Goal: Complete application form

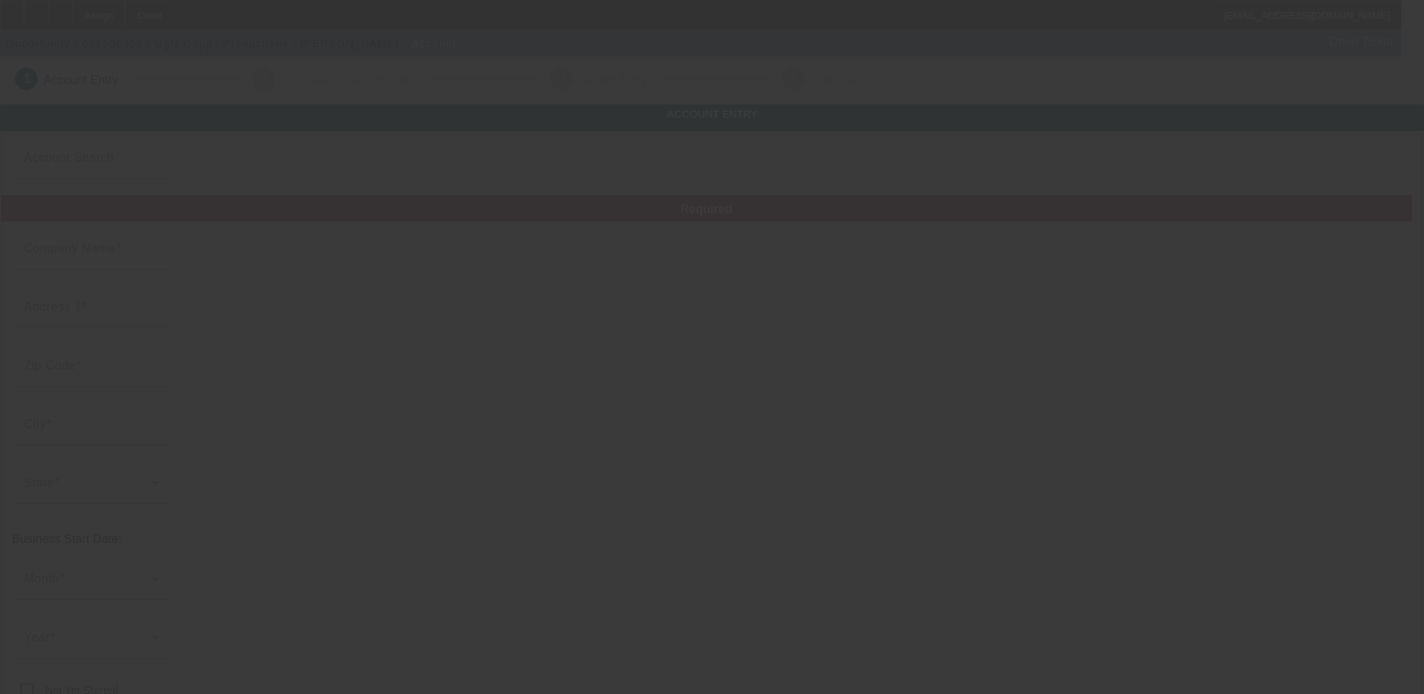
type input "Ugly Guppy Productions"
type input "[STREET_ADDRESS]"
type input "77040"
type input "[GEOGRAPHIC_DATA]"
type input "[PHONE_NUMBER]"
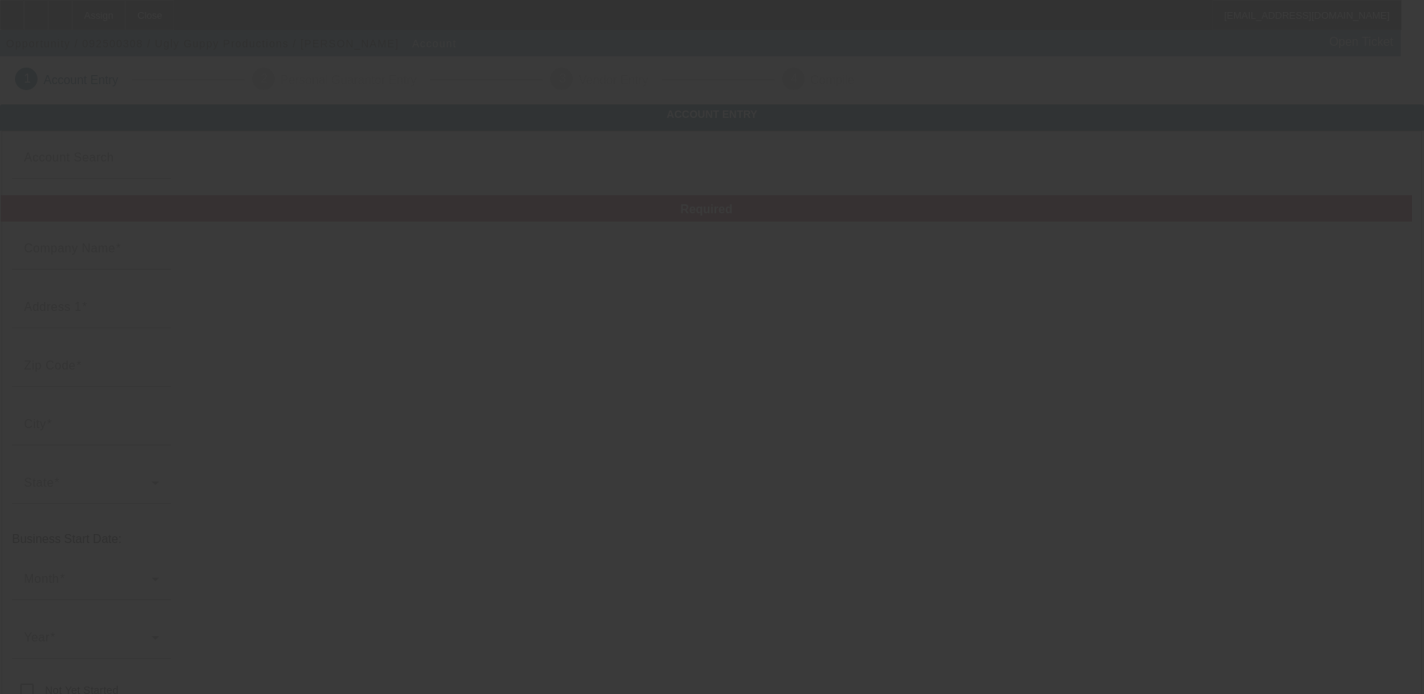
type input "Ste A8"
type input "[EMAIL_ADDRESS][DOMAIN_NAME]"
type input "Embroidery"
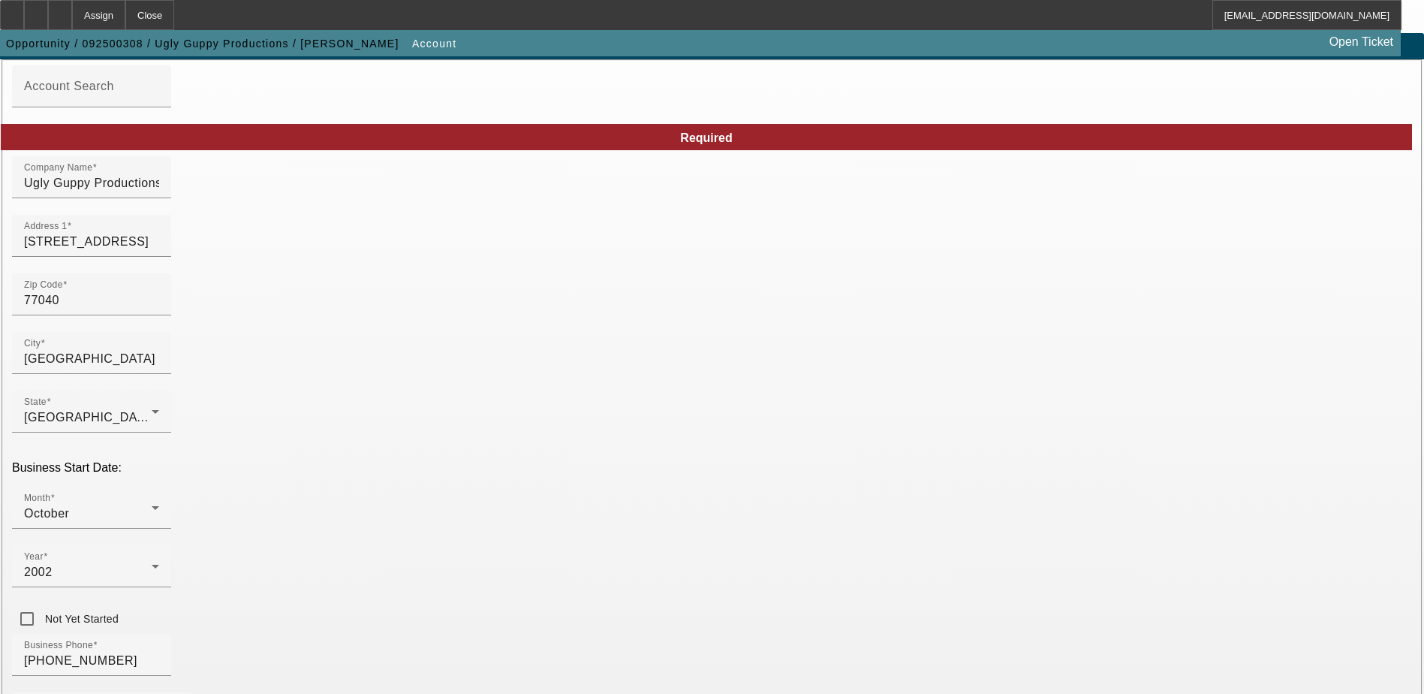
scroll to position [150, 0]
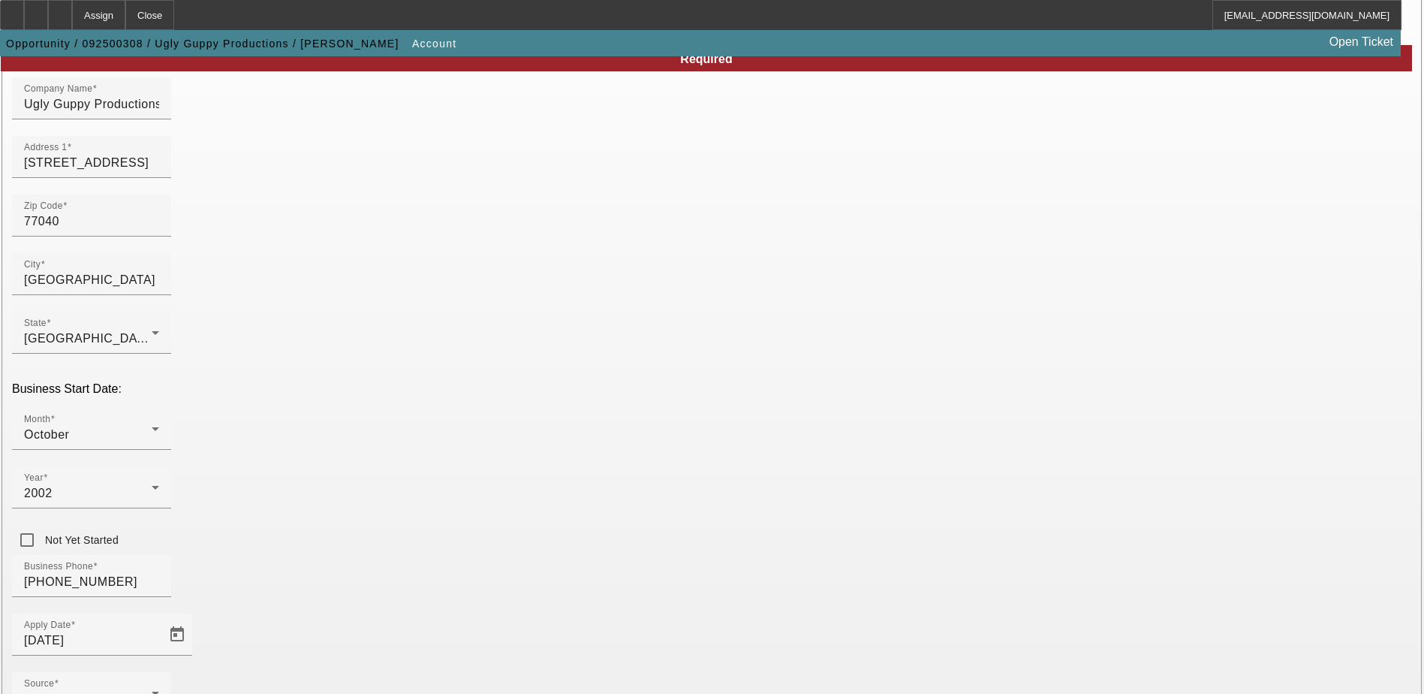
drag, startPoint x: 1003, startPoint y: 502, endPoint x: 986, endPoint y: 502, distance: 17.3
paste input "465488151"
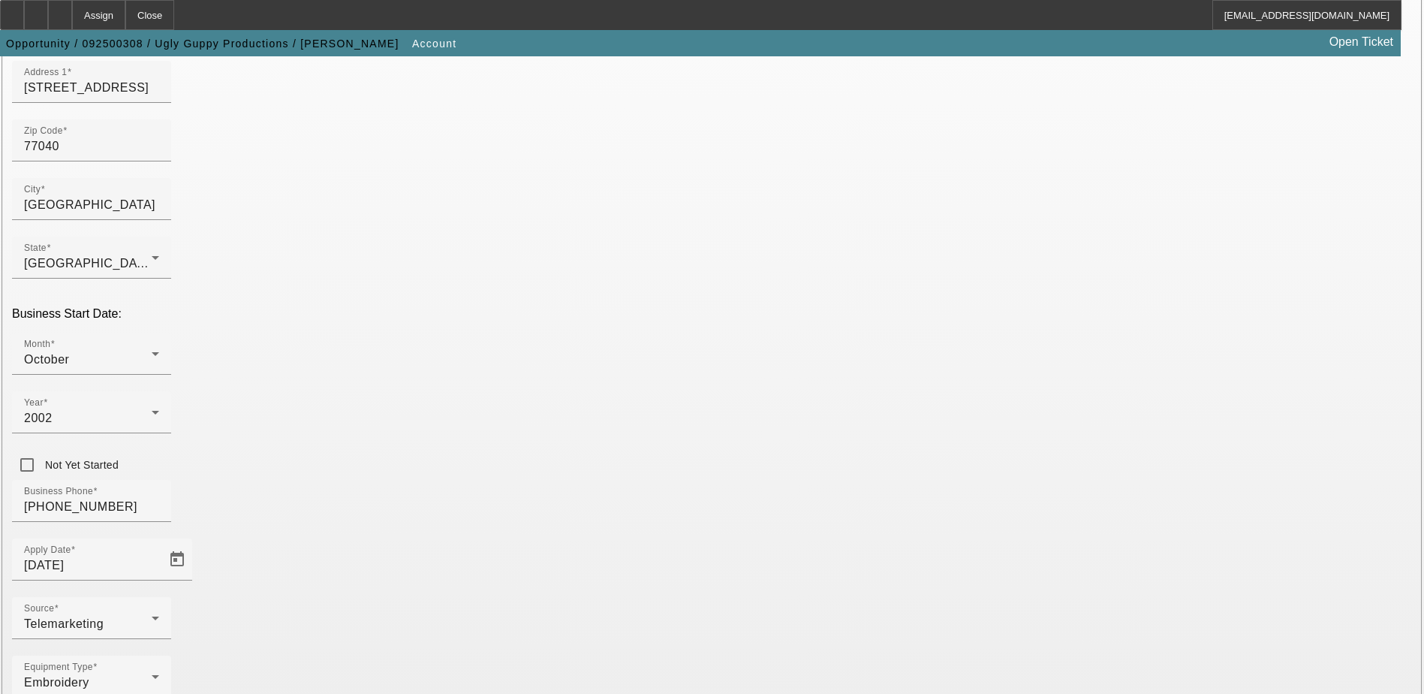
scroll to position [254, 0]
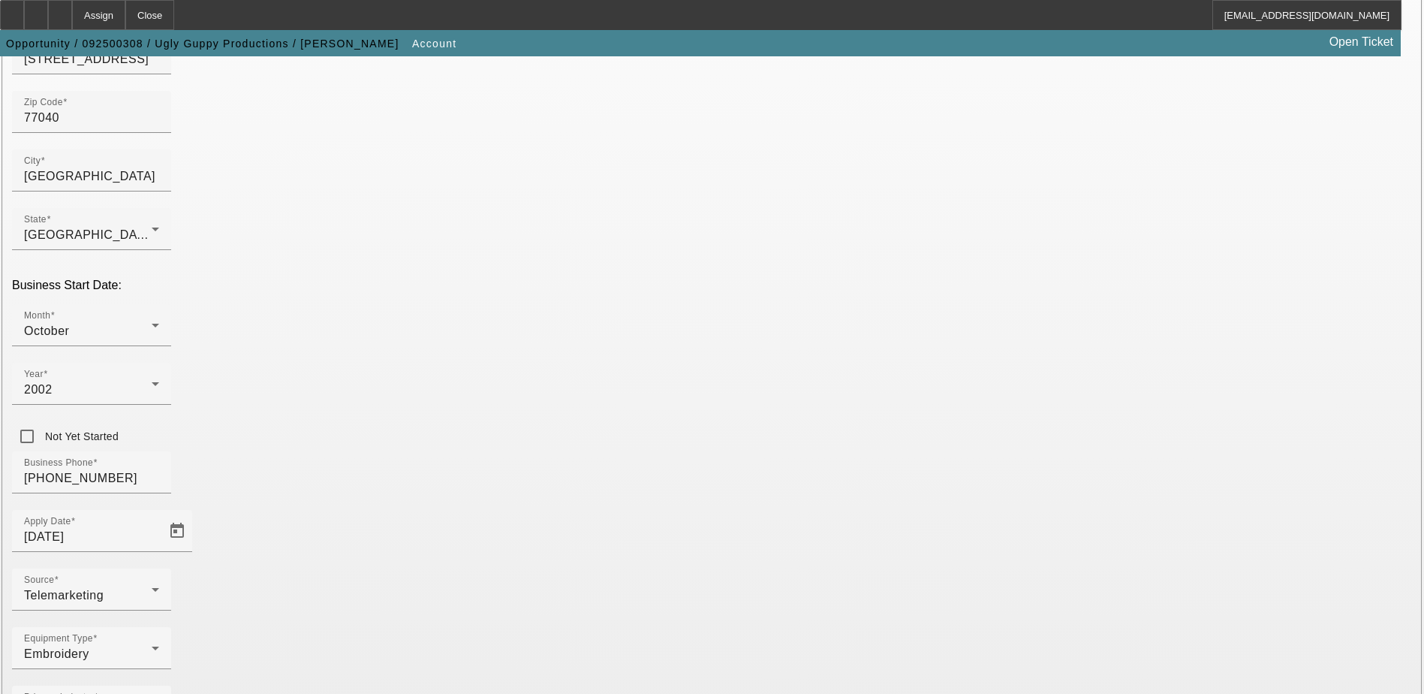
type input "465488151"
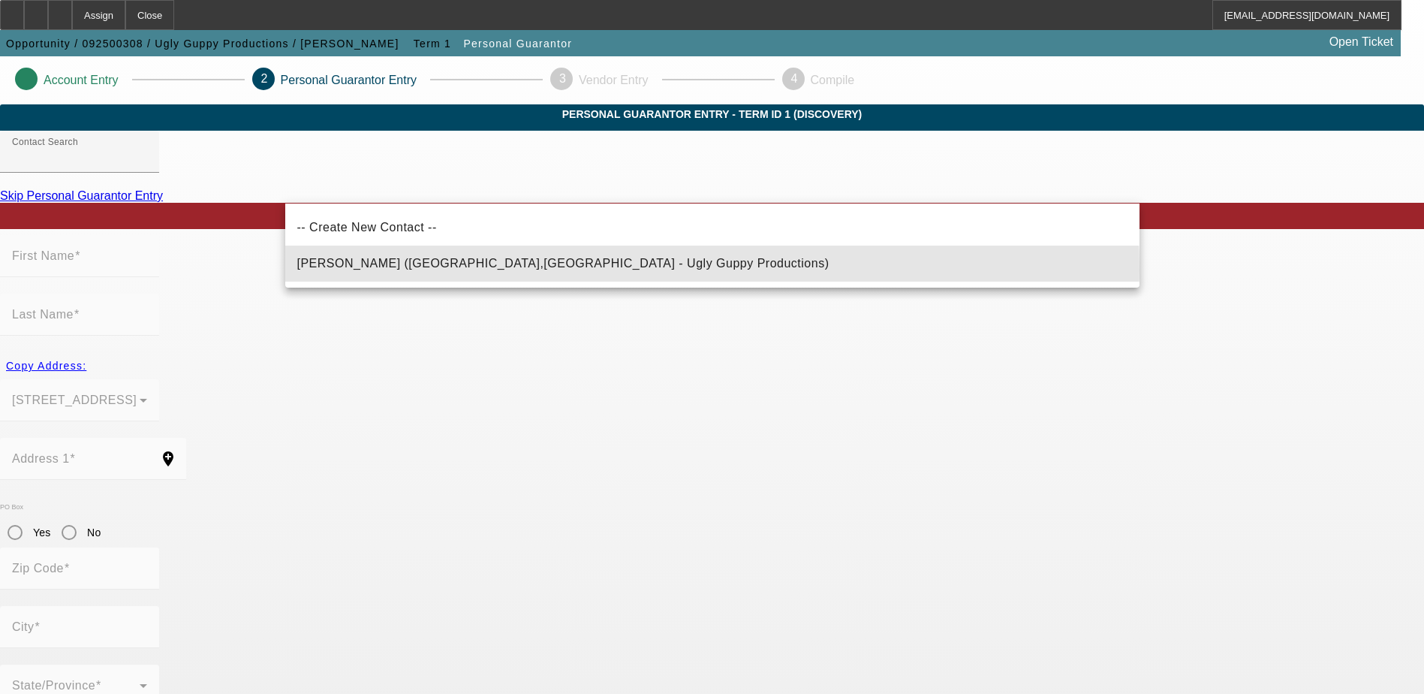
click at [414, 268] on span "Aguilar, Carlos (Houston,TX - Ugly Guppy Productions)" at bounding box center [563, 264] width 532 height 18
type input "Aguilar, Carlos (Houston,TX - Ugly Guppy Productions)"
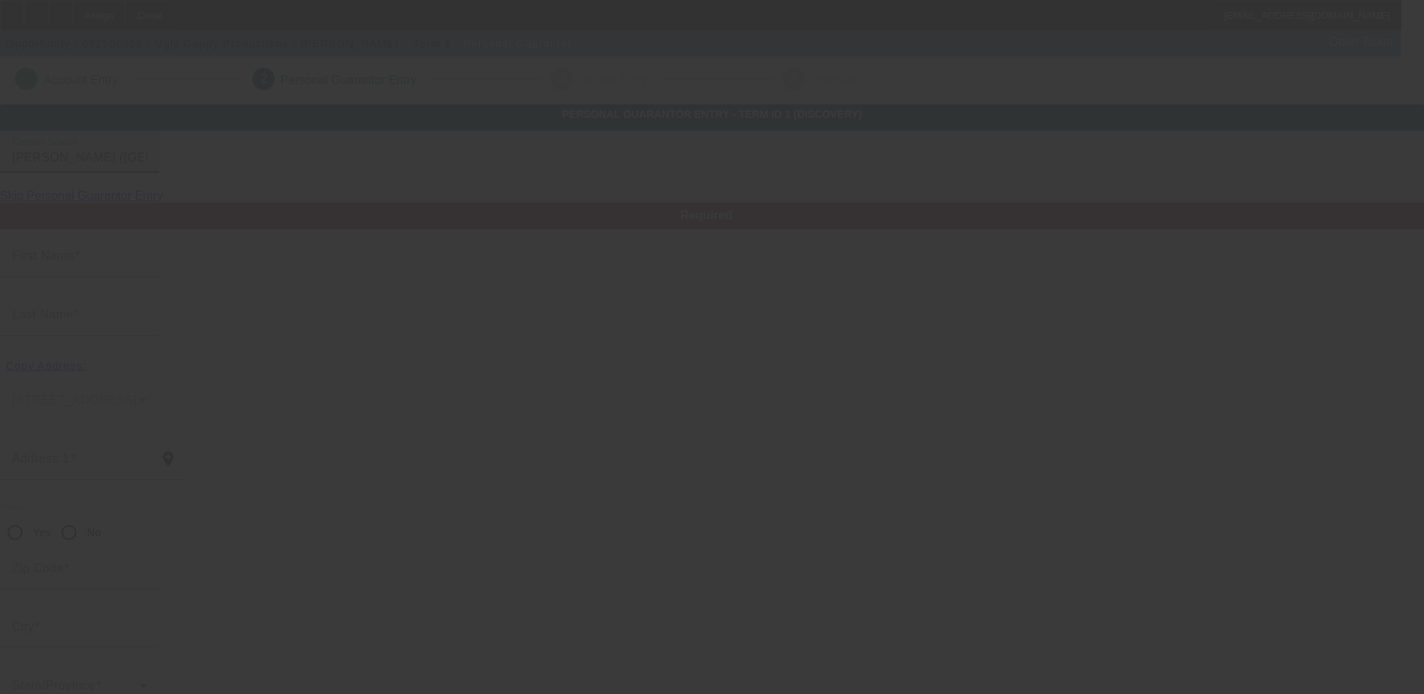
type input "Carlos"
type input "Aguilar"
type input "7723 Western Oak Lane"
radio input "true"
type input "77040"
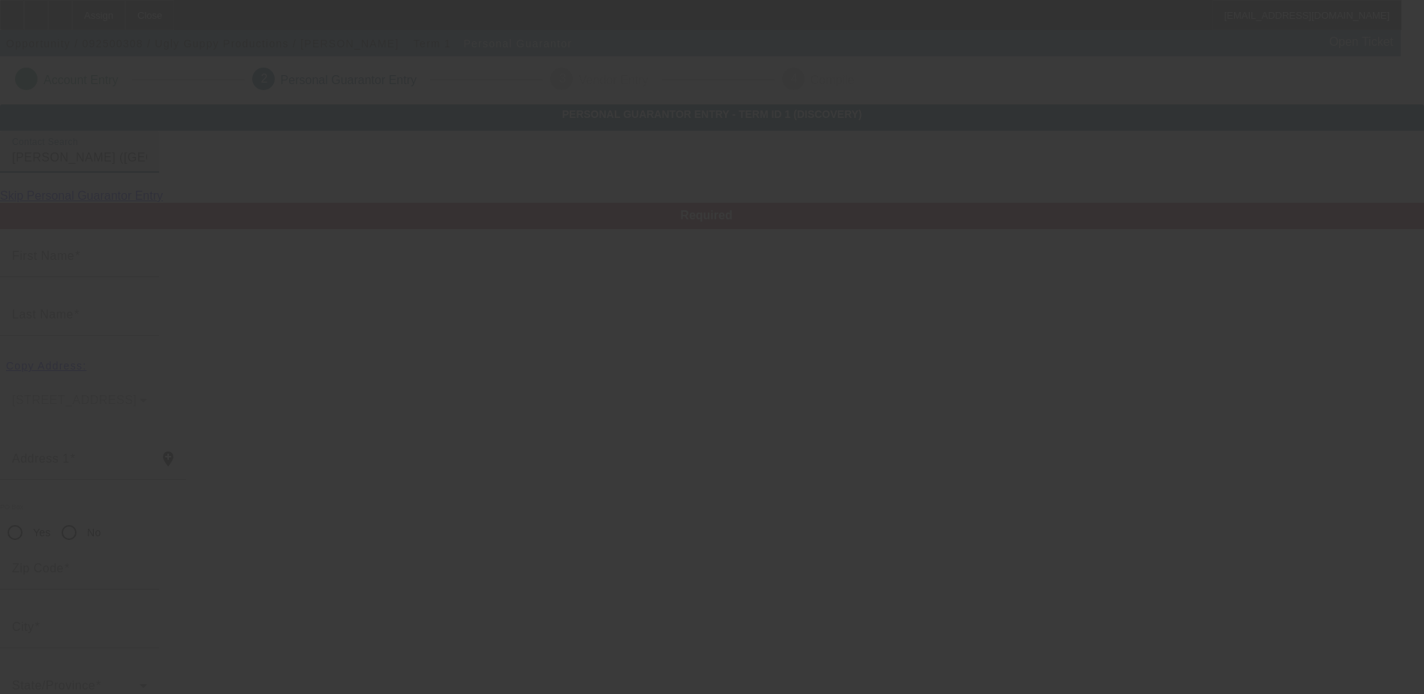
type input "Houston"
type input "(281) 974-3912"
type input "100"
type input "460-29-5112"
type input "pitt59@yahoo.com"
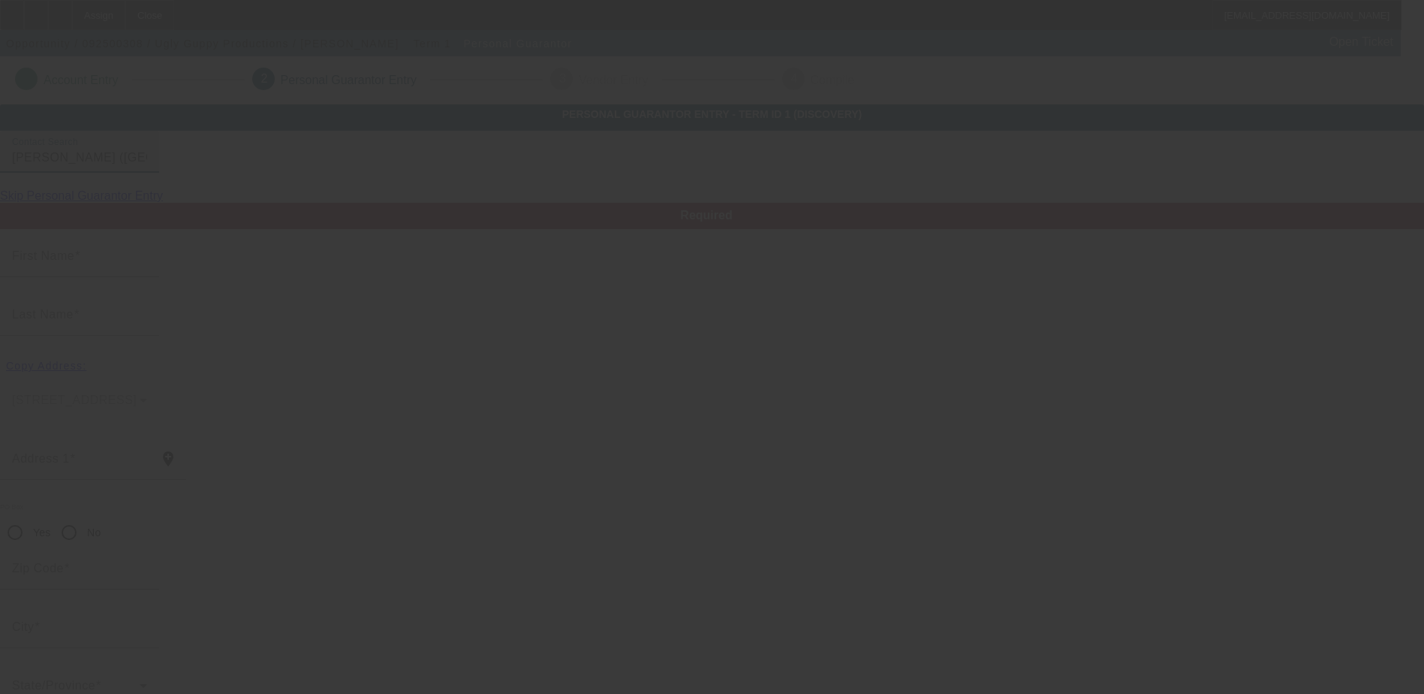
type input "(281) 704-4534"
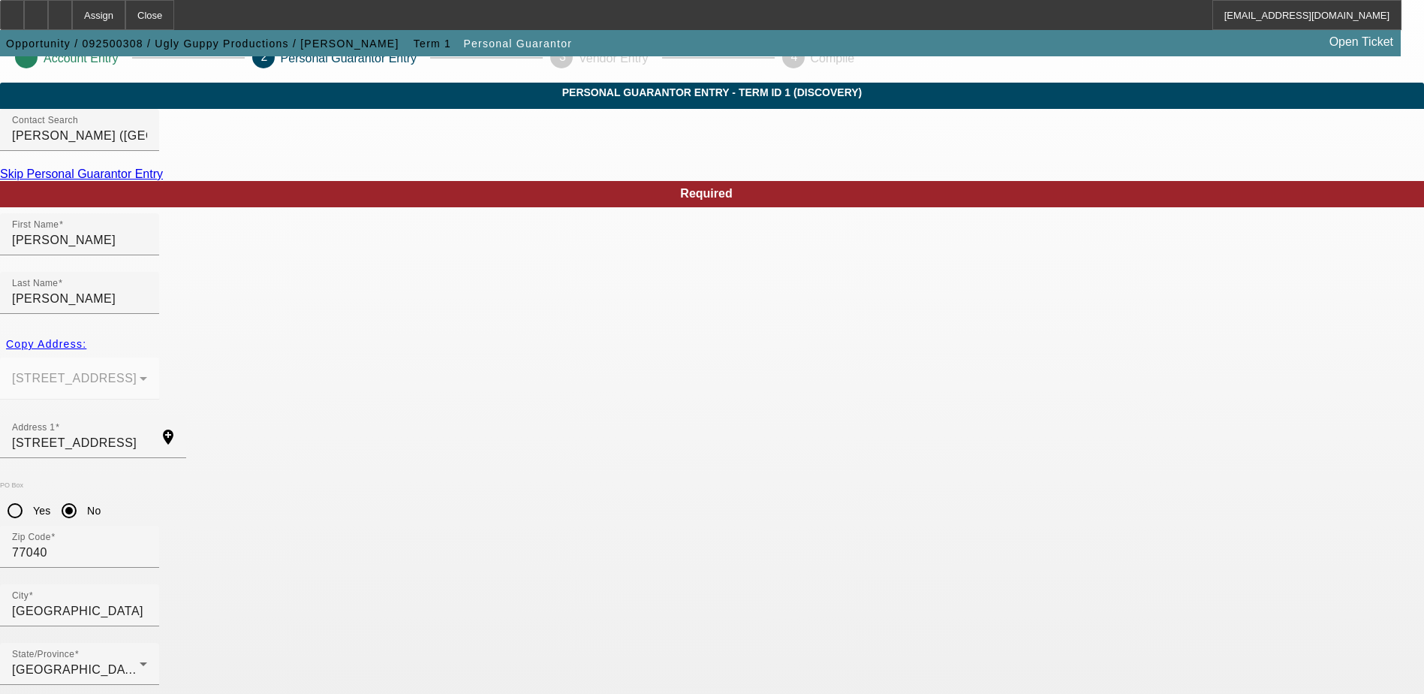
scroll to position [41, 0]
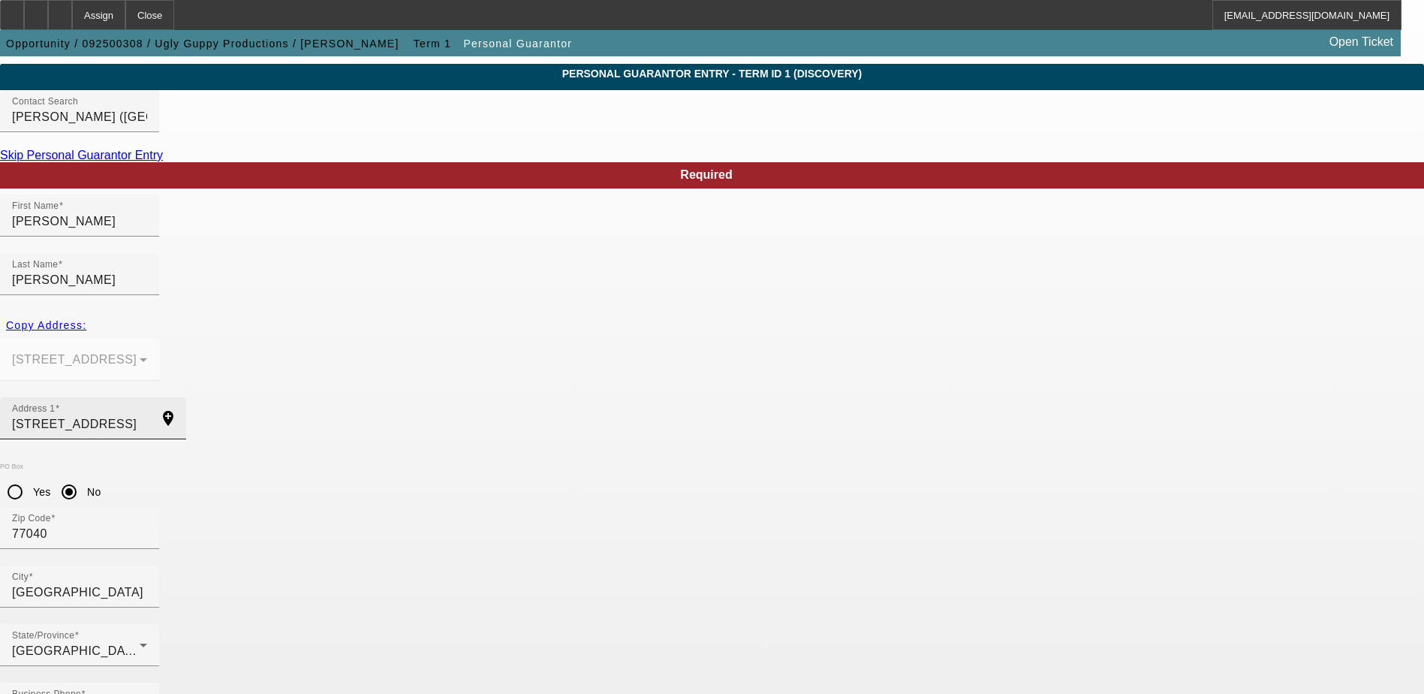
click at [147, 415] on input "7723 Western Oak Lane" at bounding box center [79, 424] width 135 height 18
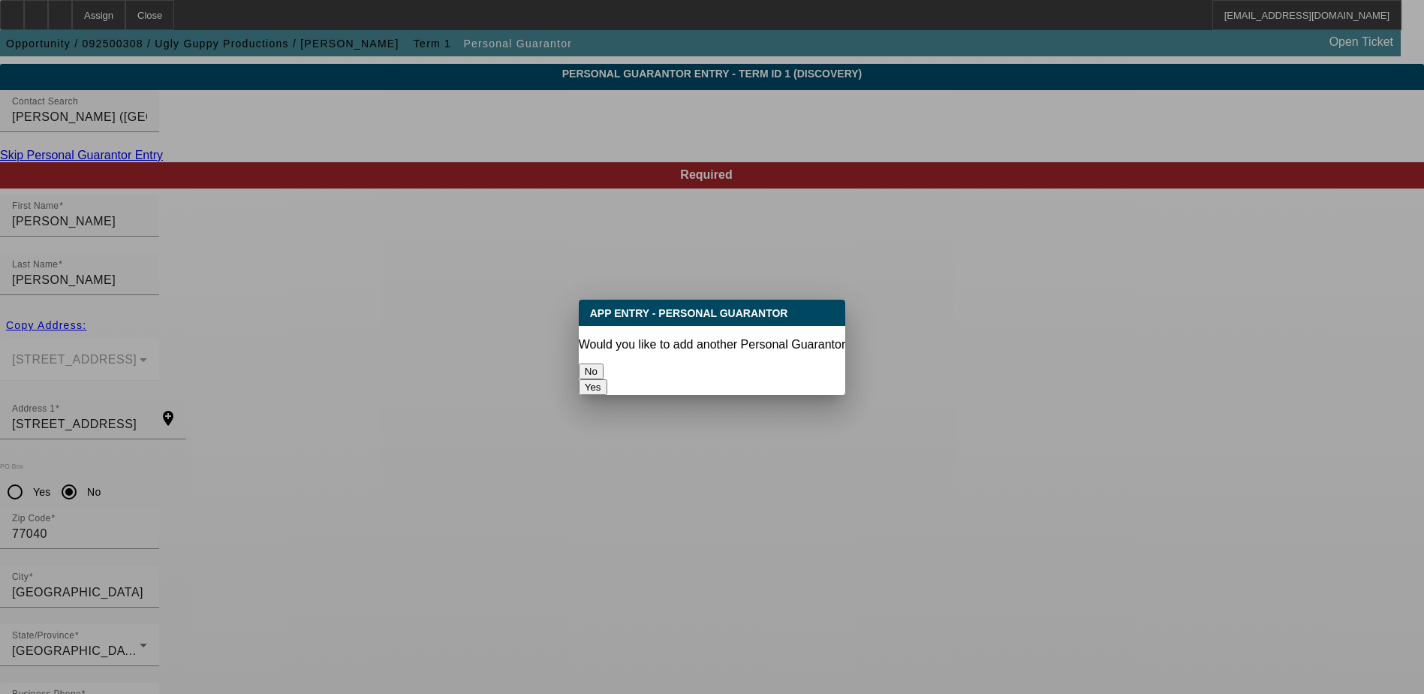
scroll to position [0, 0]
click at [604, 366] on button "No" at bounding box center [591, 371] width 25 height 16
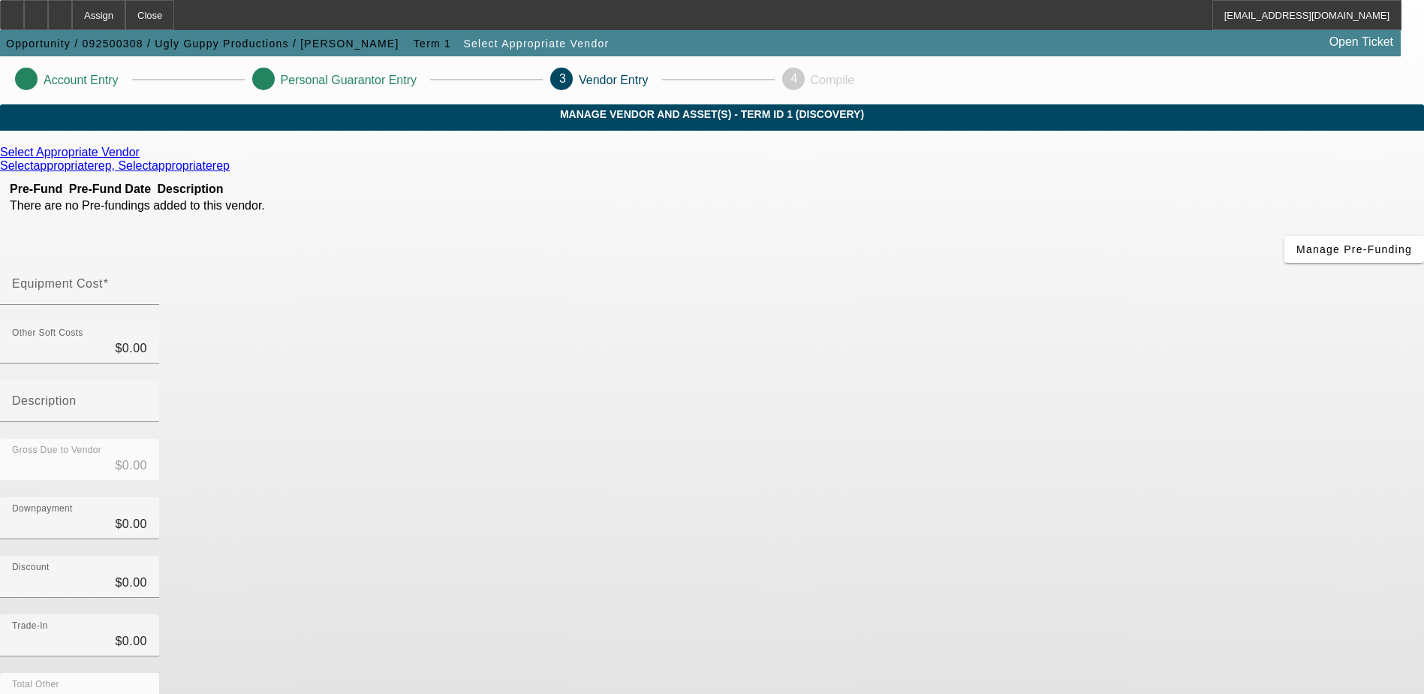
click at [143, 159] on link at bounding box center [142, 153] width 4 height 14
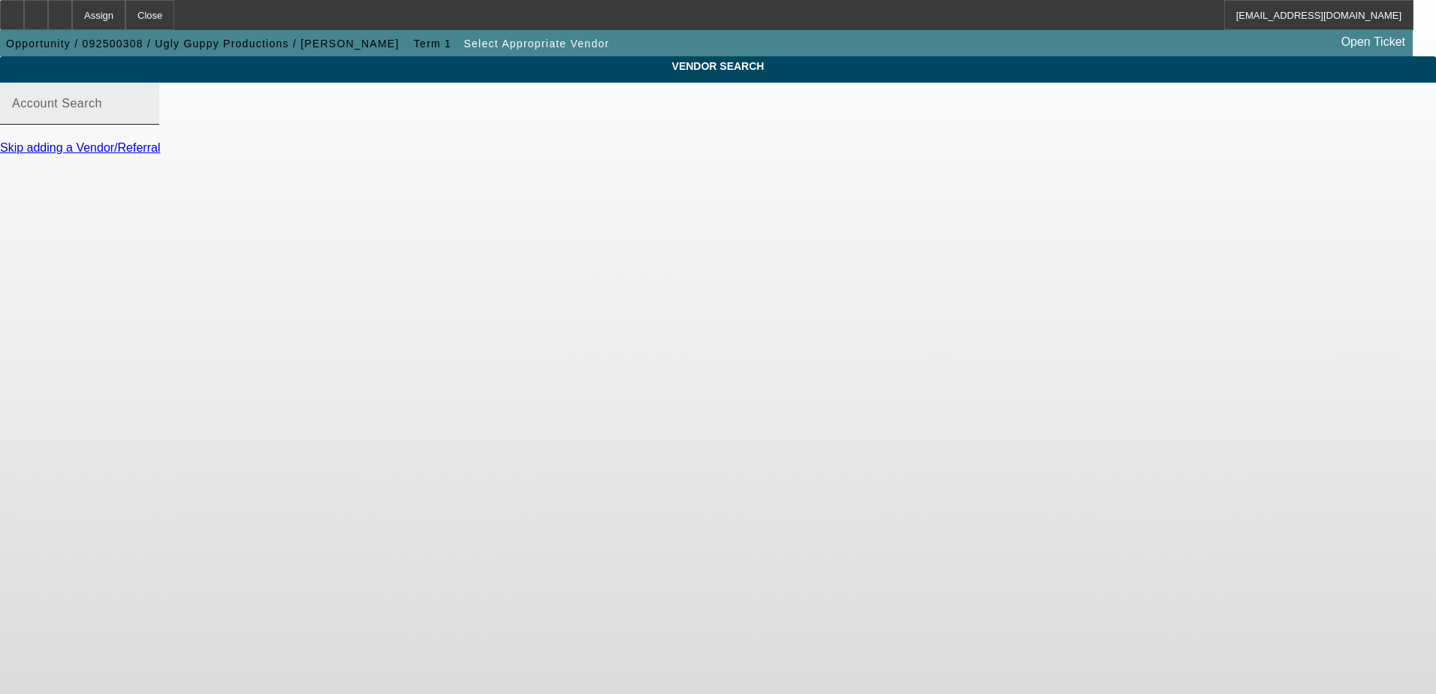
click at [147, 125] on div "Account Search" at bounding box center [79, 104] width 135 height 42
click at [147, 119] on input "Account Search" at bounding box center [79, 110] width 135 height 18
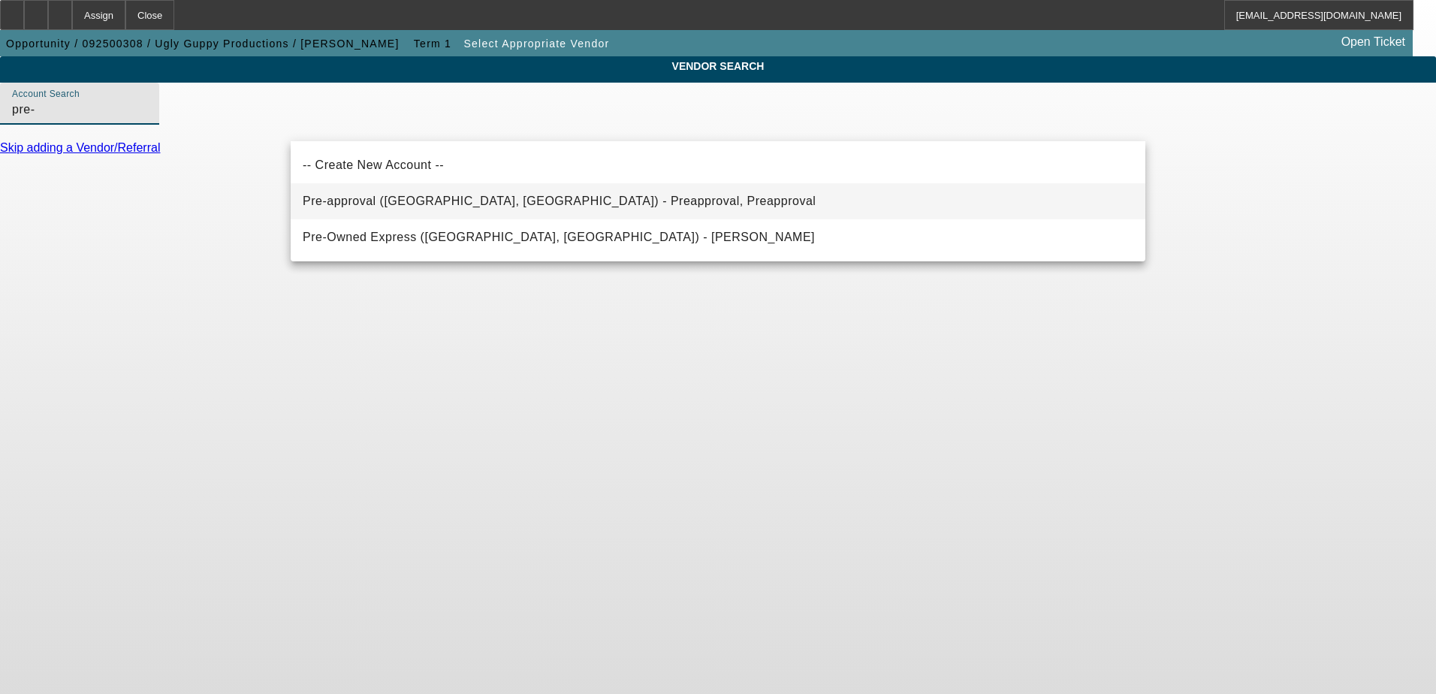
click at [469, 200] on span "Pre-approval (Northbrook, IL) - Preapproval, Preapproval" at bounding box center [559, 200] width 513 height 13
type input "Pre-approval (Northbrook, IL) - Preapproval, Preapproval"
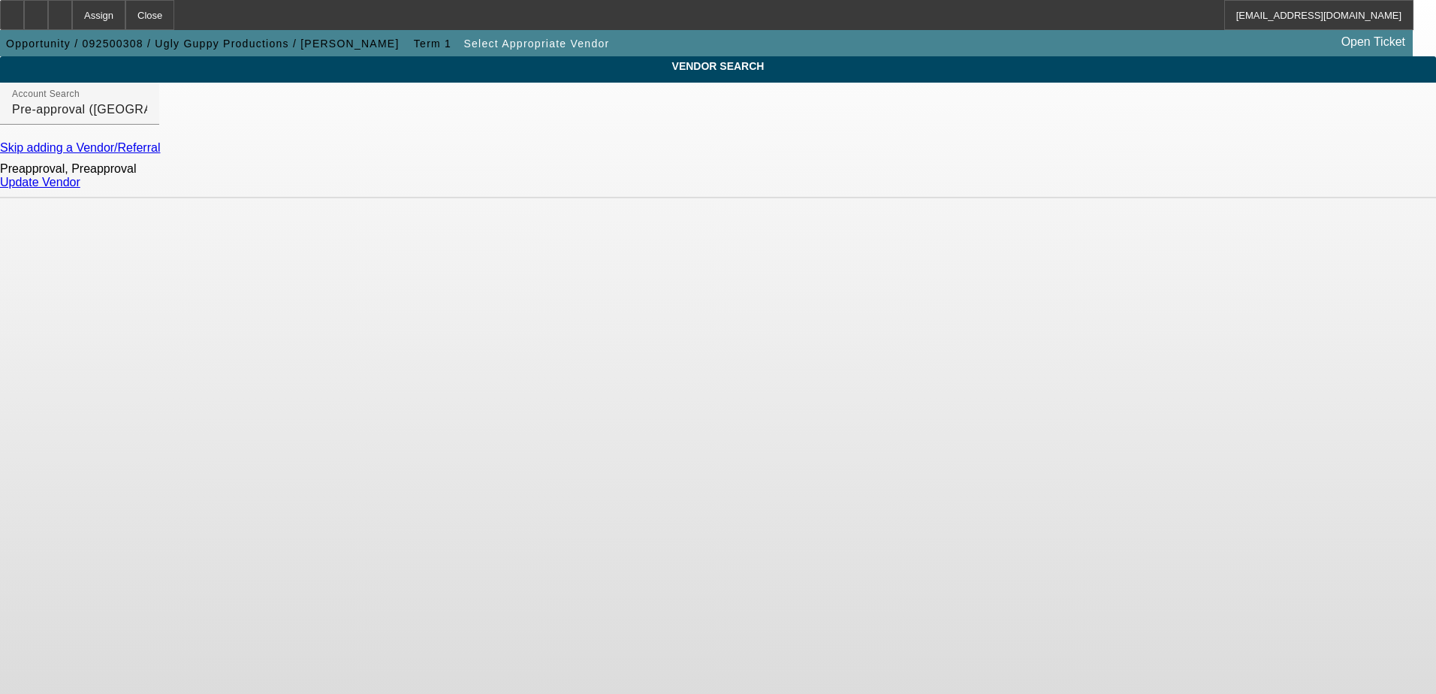
drag, startPoint x: 474, startPoint y: 221, endPoint x: 1127, endPoint y: 211, distance: 653.3
click at [1133, 252] on body "Assign Close LLoss@beaconfunding.com Opportunity / 092500308 / Ugly Guppy Produ…" at bounding box center [718, 347] width 1436 height 694
click at [80, 188] on link "Update Vendor" at bounding box center [40, 182] width 80 height 13
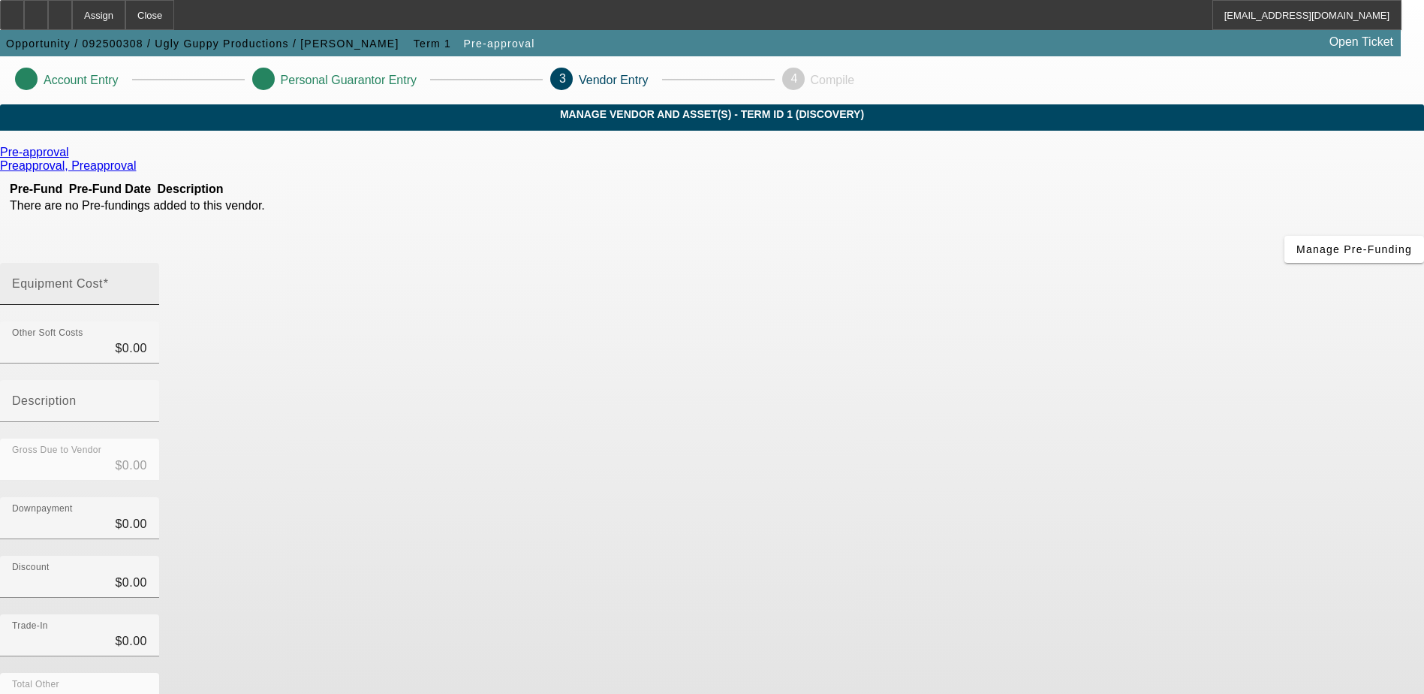
drag, startPoint x: 805, startPoint y: 168, endPoint x: 797, endPoint y: 176, distance: 11.2
click at [147, 263] on div "Equipment Cost" at bounding box center [79, 284] width 135 height 42
click at [147, 281] on input "Equipment Cost" at bounding box center [79, 290] width 135 height 18
type input "2"
type input "$2.00"
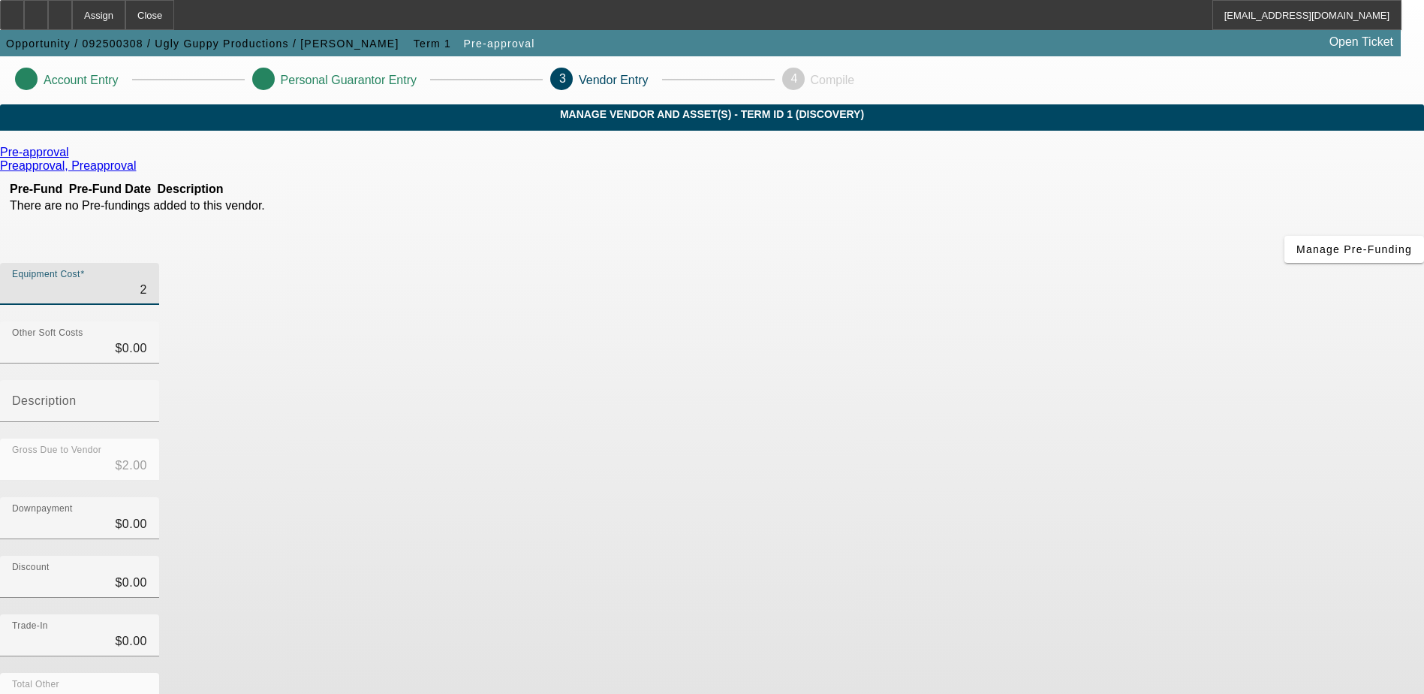
type input "$2.00"
type input "$0.00"
type input "1"
type input "$1.00"
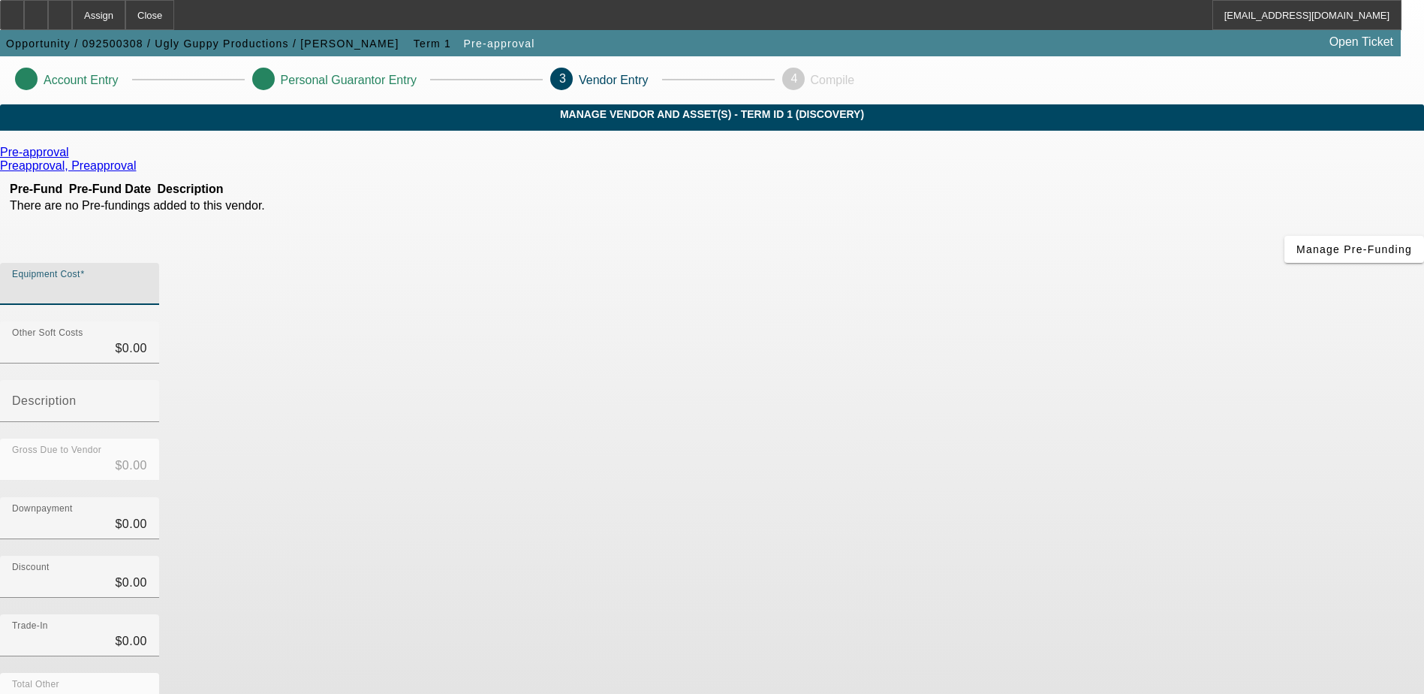
type input "$1.00"
type input "10"
type input "$10.00"
type input "100"
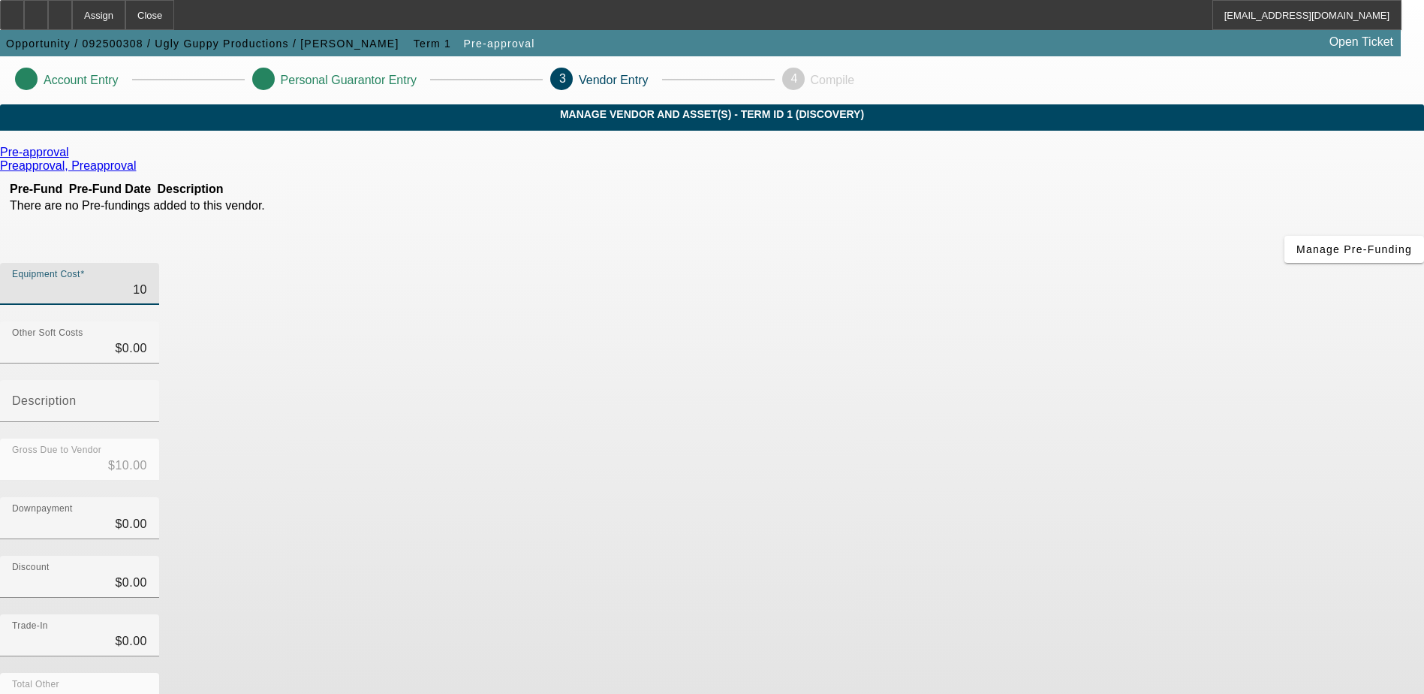
type input "$100.00"
type input "1000"
type input "$1,000.00"
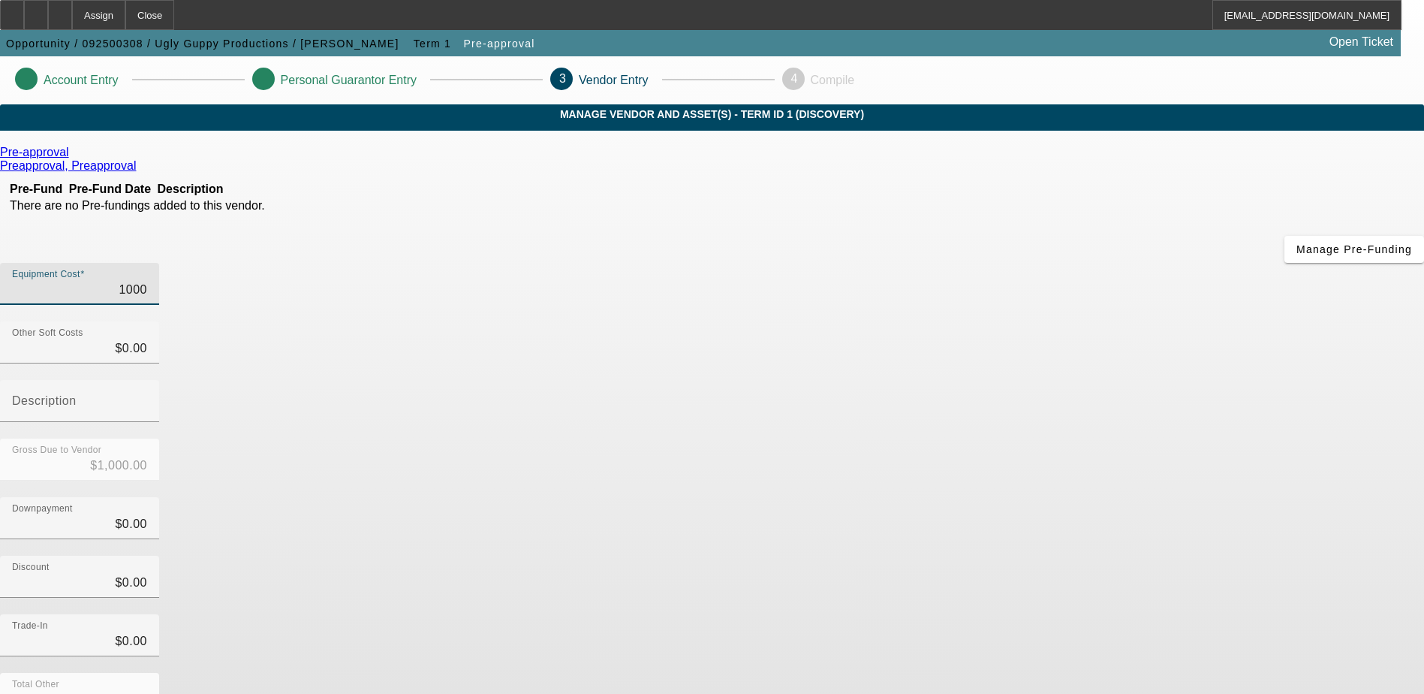
type input "10000"
type input "$10,000.00"
click at [147, 497] on div "Downpayment $0.00" at bounding box center [79, 518] width 135 height 42
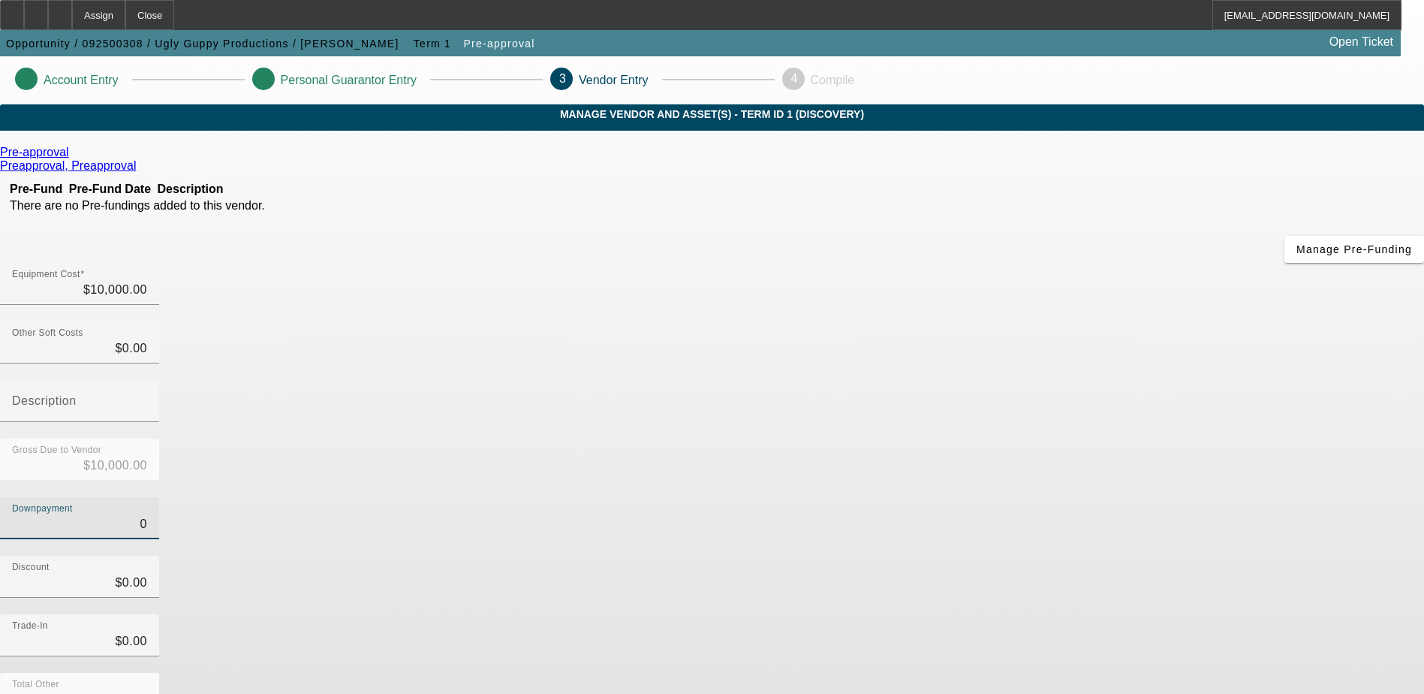
type input "$0.00"
click at [1118, 556] on div "Discount $0.00" at bounding box center [712, 585] width 1424 height 59
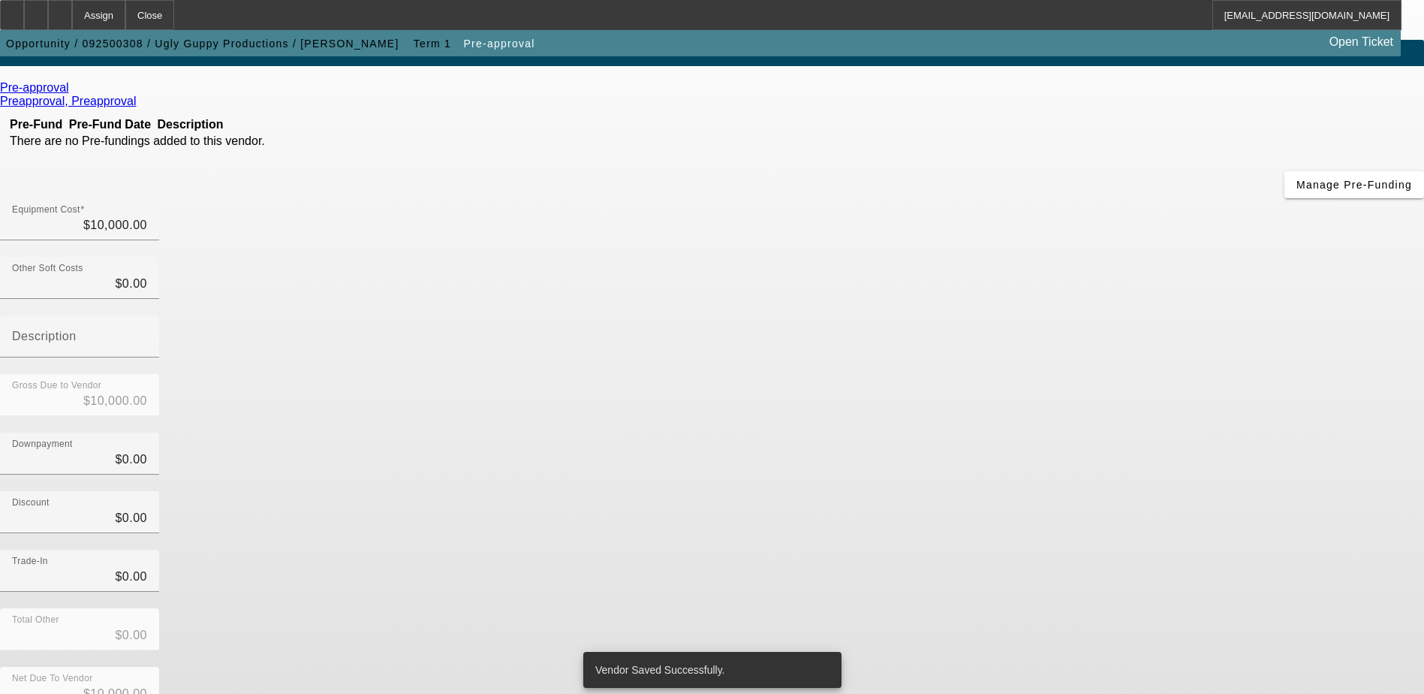
scroll to position [67, 0]
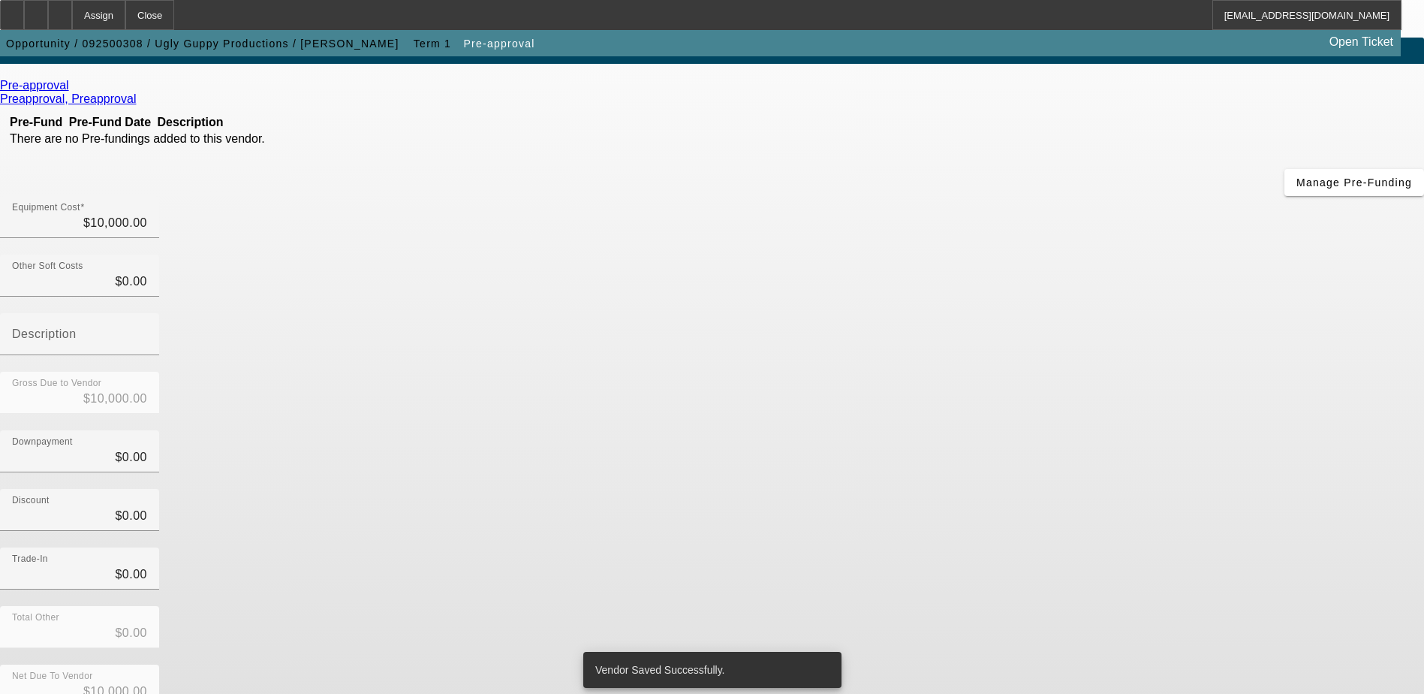
scroll to position [0, 0]
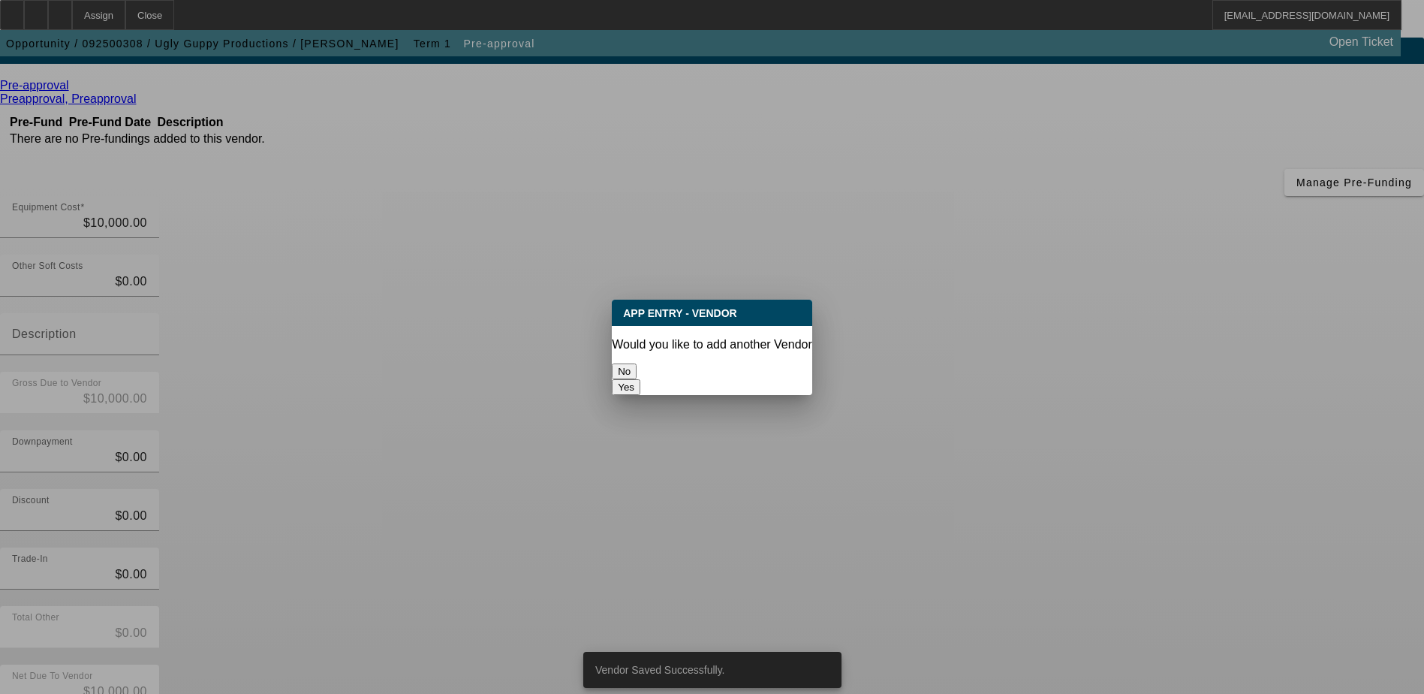
click at [637, 363] on button "No" at bounding box center [624, 371] width 25 height 16
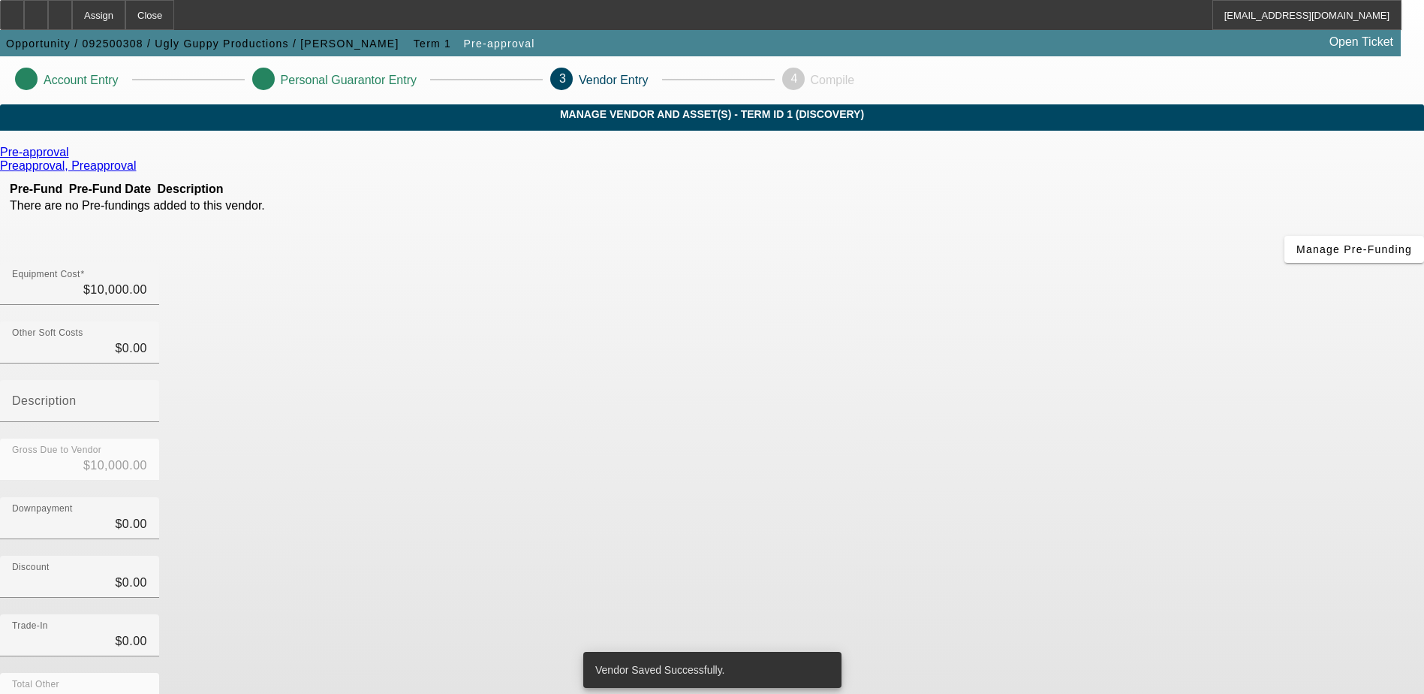
scroll to position [67, 0]
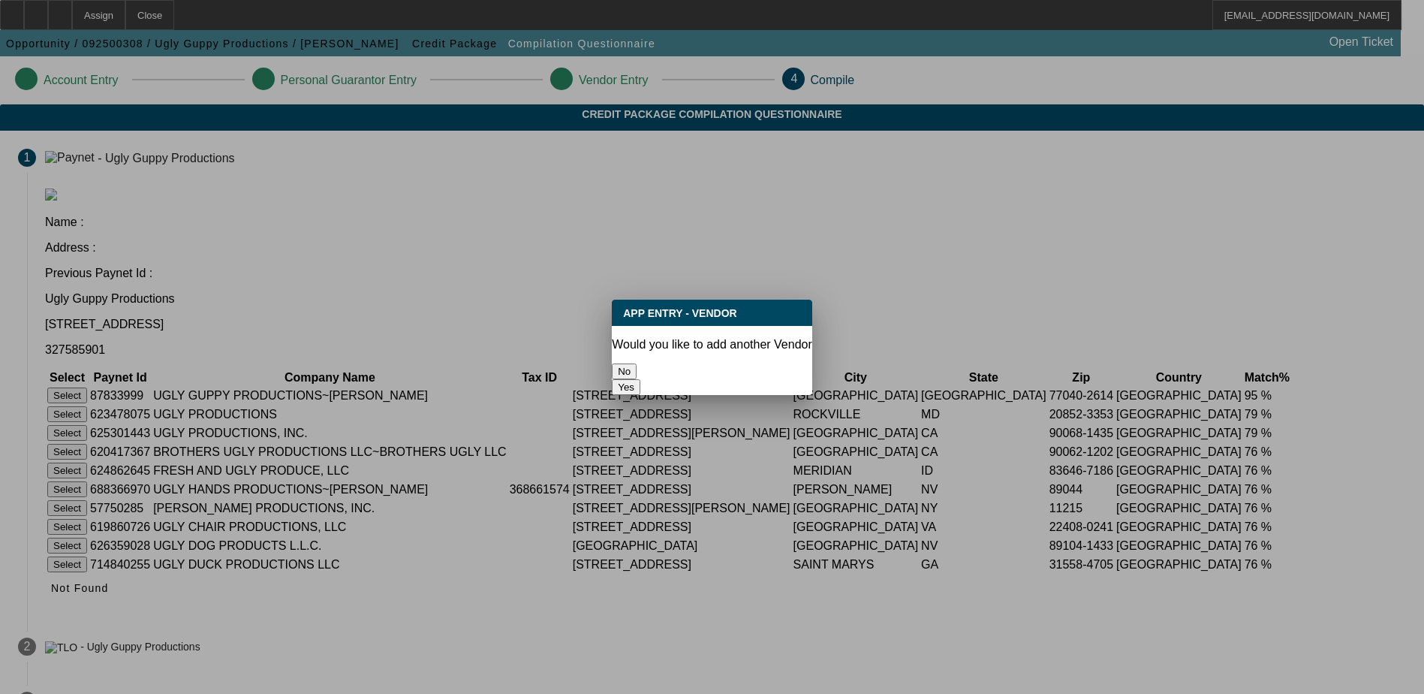
click at [637, 370] on button "No" at bounding box center [624, 371] width 25 height 16
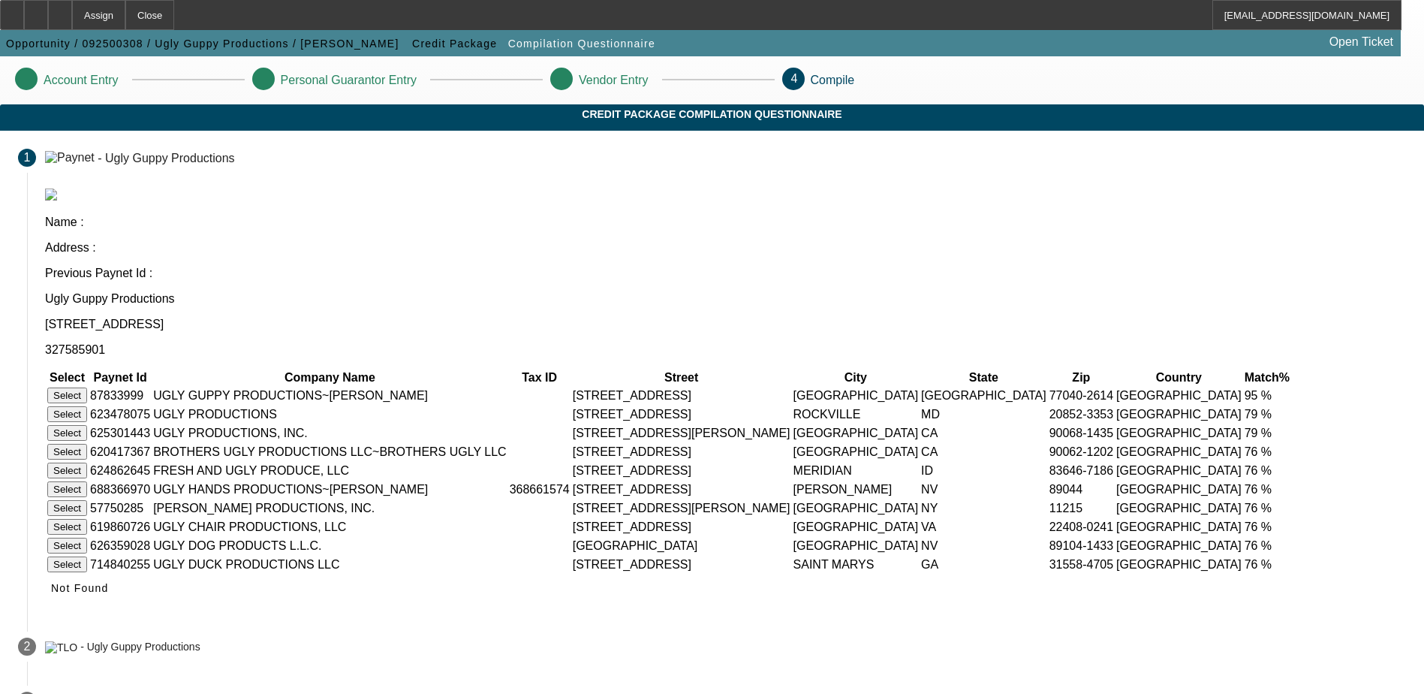
click at [87, 387] on button "Select" at bounding box center [67, 395] width 40 height 16
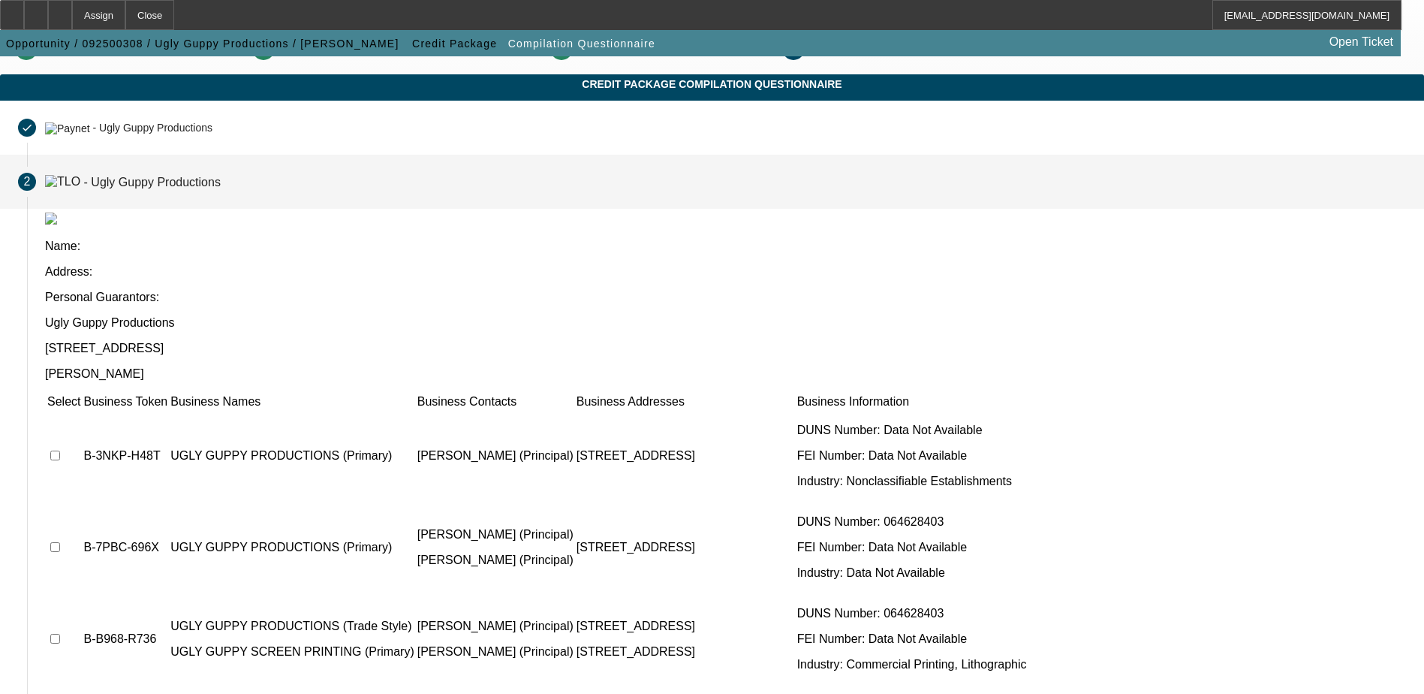
click at [81, 411] on td at bounding box center [64, 456] width 35 height 90
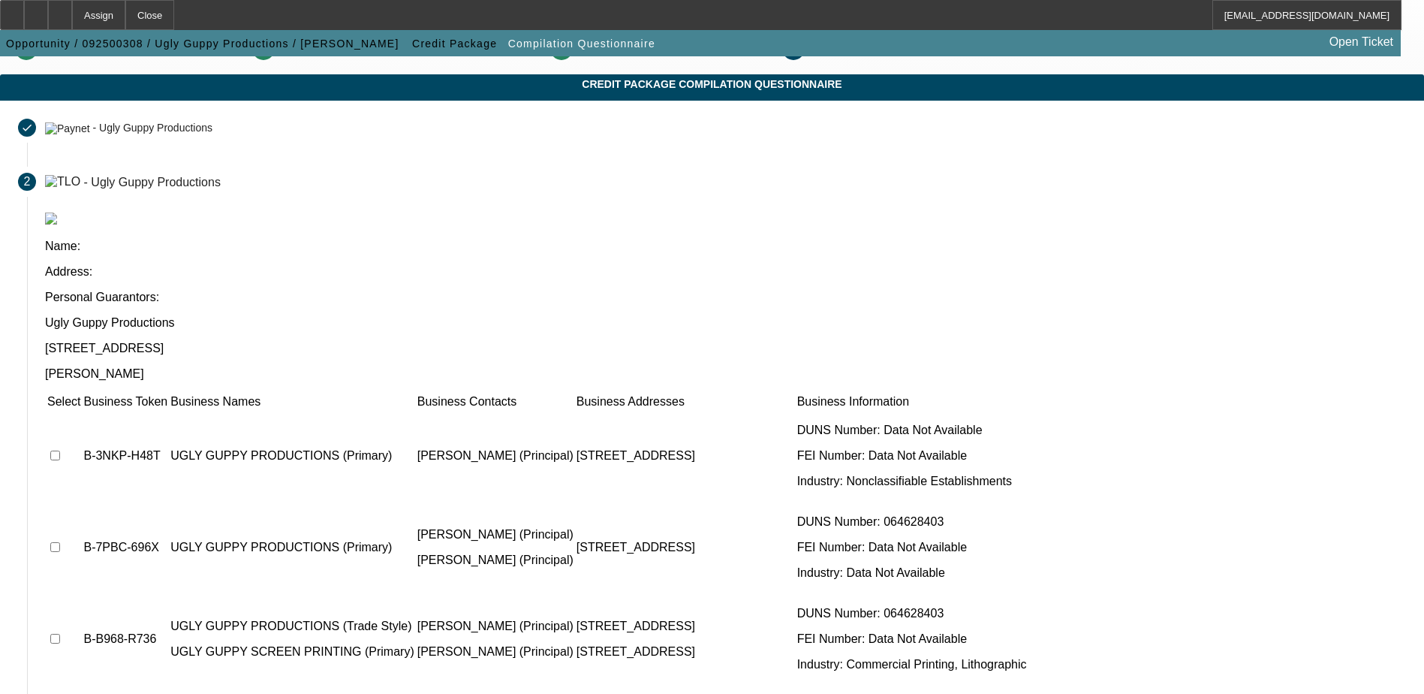
click at [60, 451] on input "checkbox" at bounding box center [55, 456] width 10 height 10
checkbox input "true"
click at [60, 542] on input "checkbox" at bounding box center [55, 547] width 10 height 10
checkbox input "true"
click at [60, 634] on input "checkbox" at bounding box center [55, 639] width 10 height 10
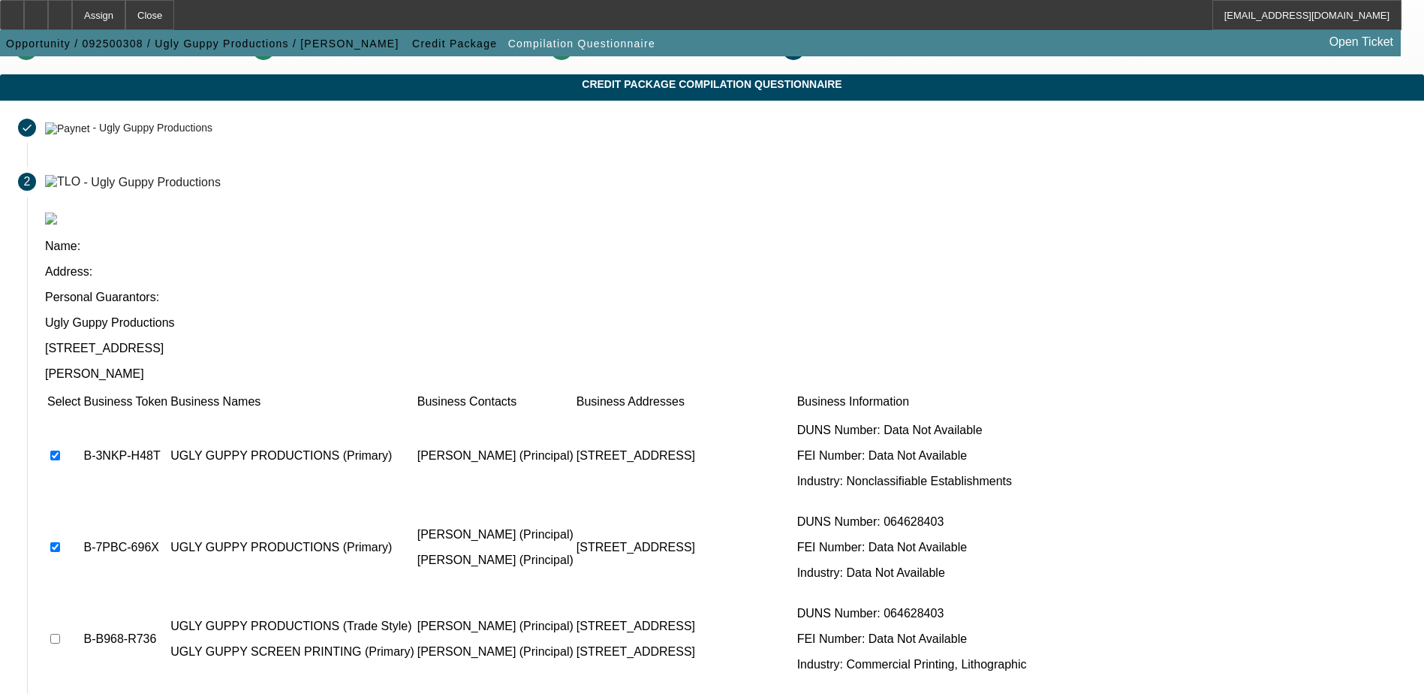
checkbox input "true"
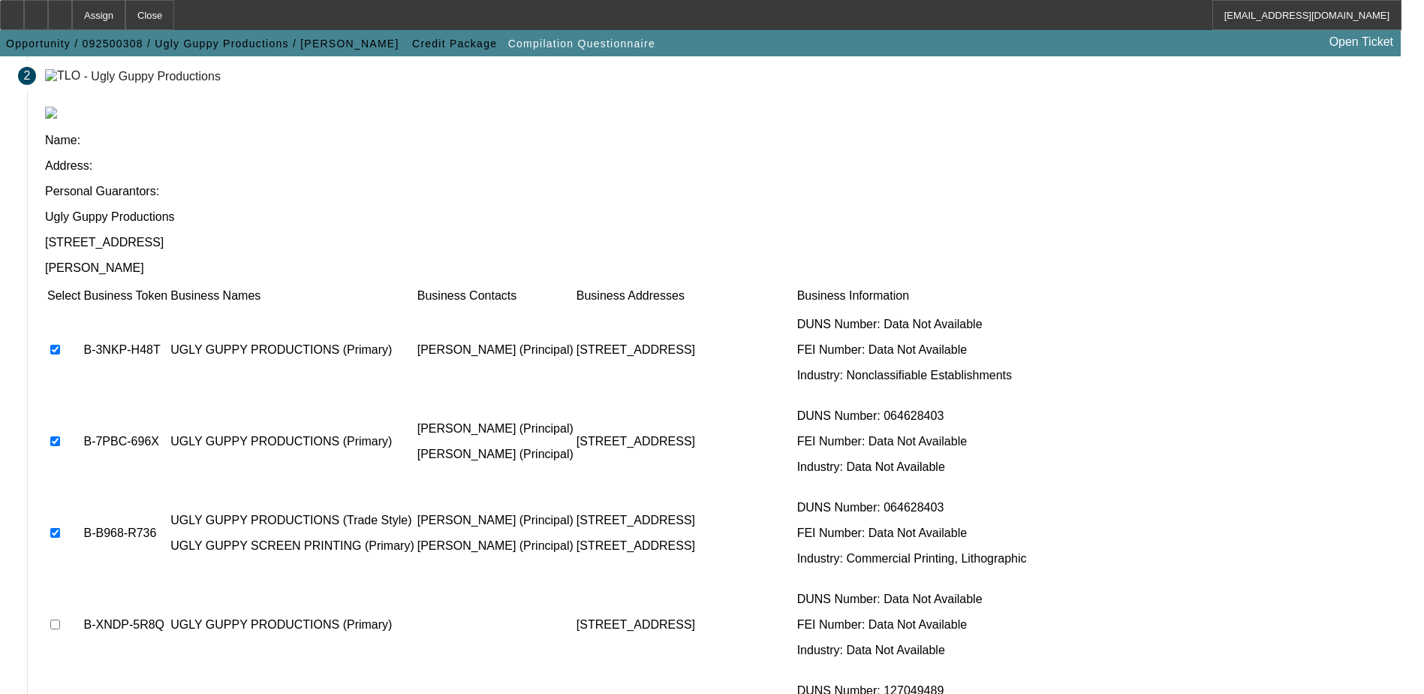
scroll to position [137, 0]
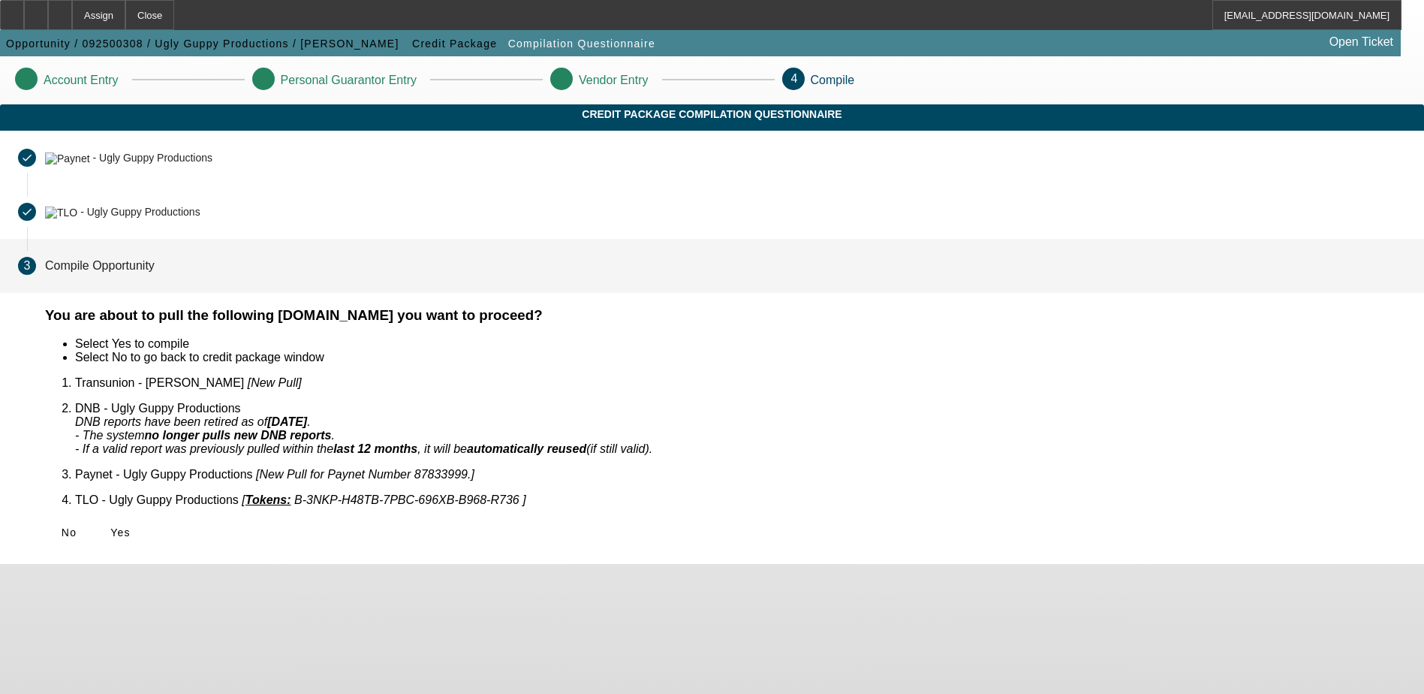
scroll to position [0, 0]
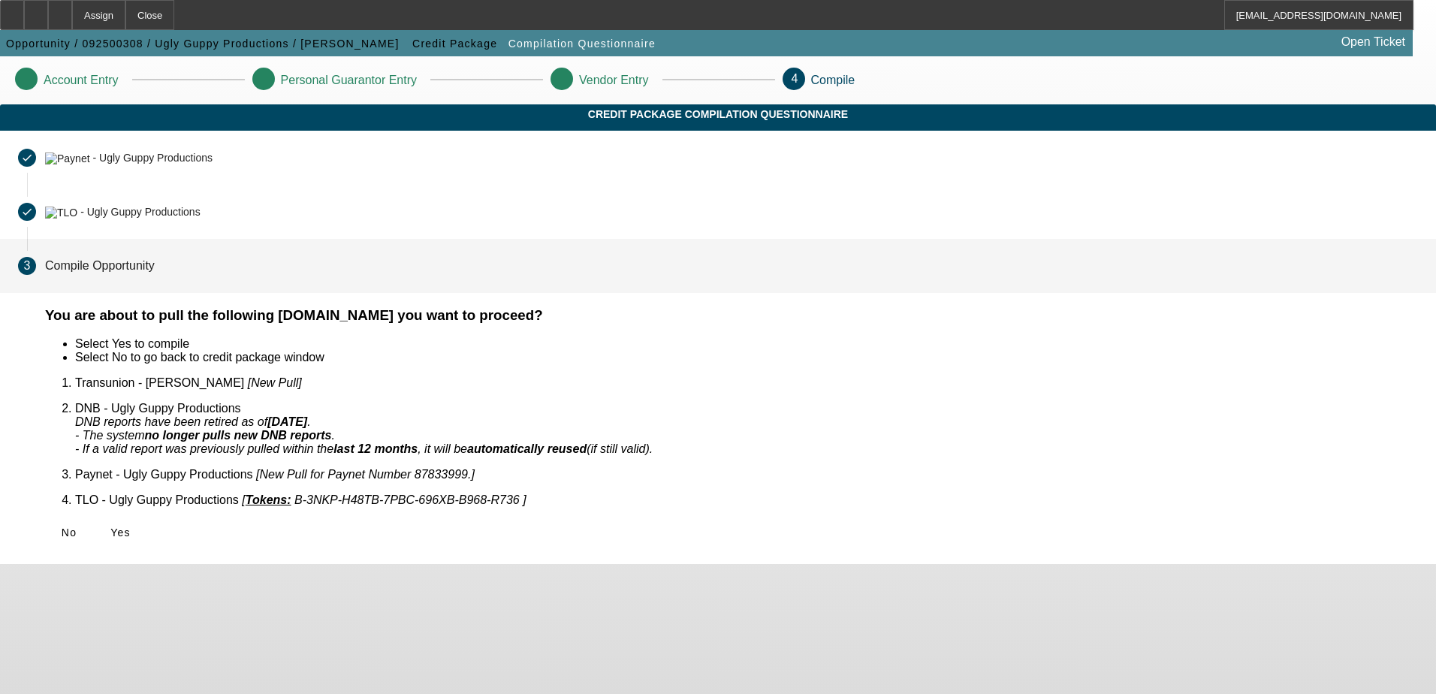
click at [131, 526] on span "Yes" at bounding box center [120, 532] width 20 height 12
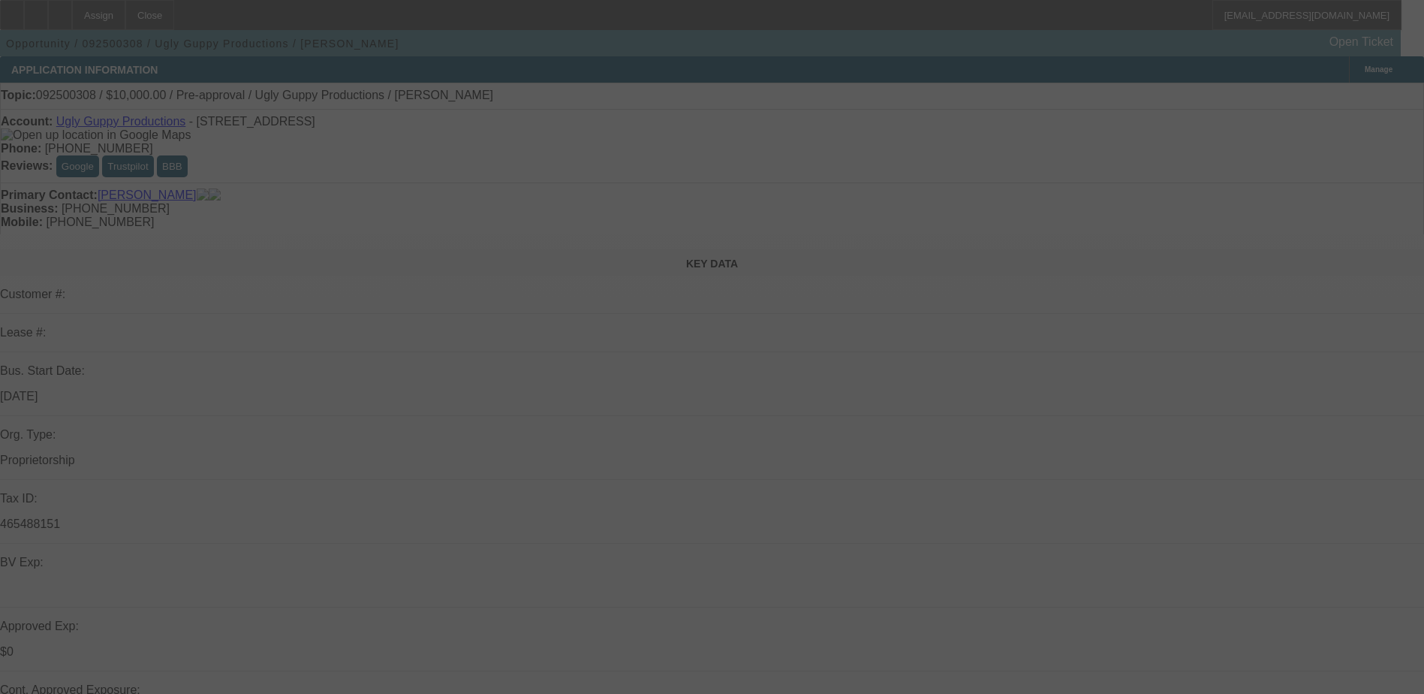
select select "0"
select select "2"
select select "0.1"
select select "4"
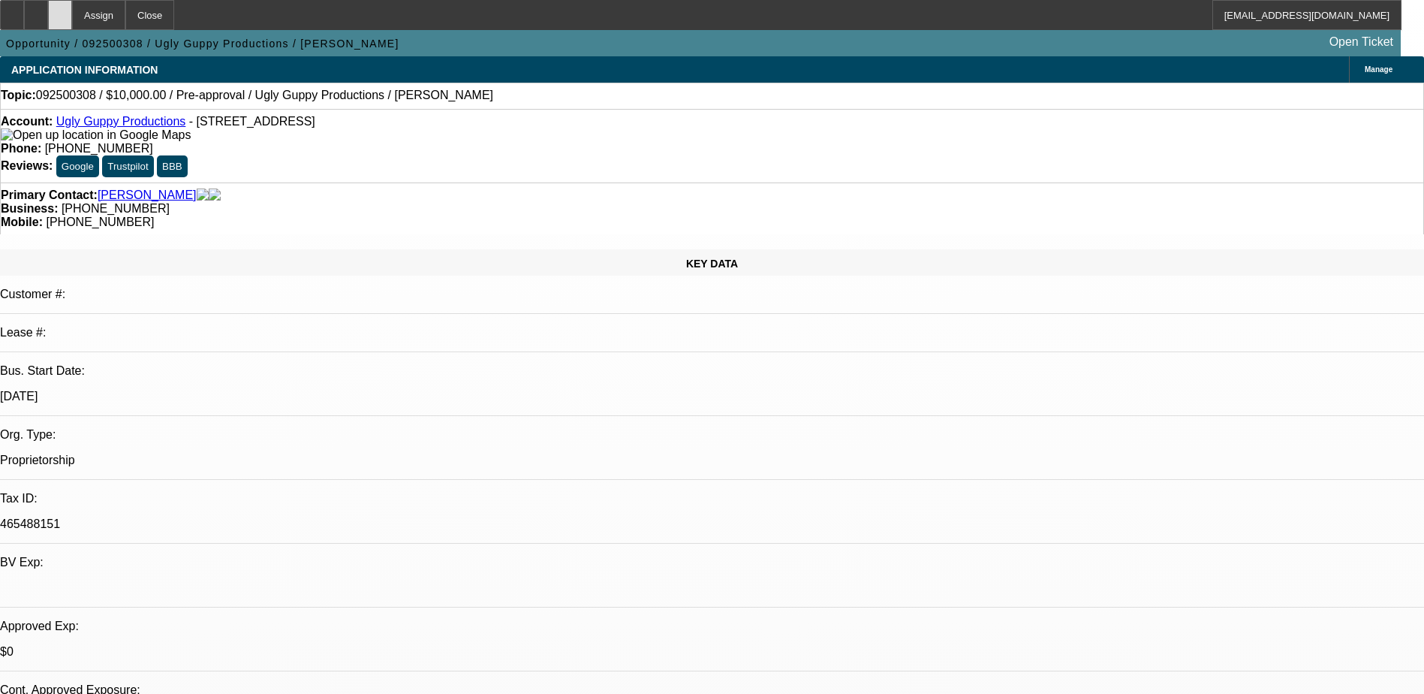
click at [72, 14] on div at bounding box center [60, 15] width 24 height 30
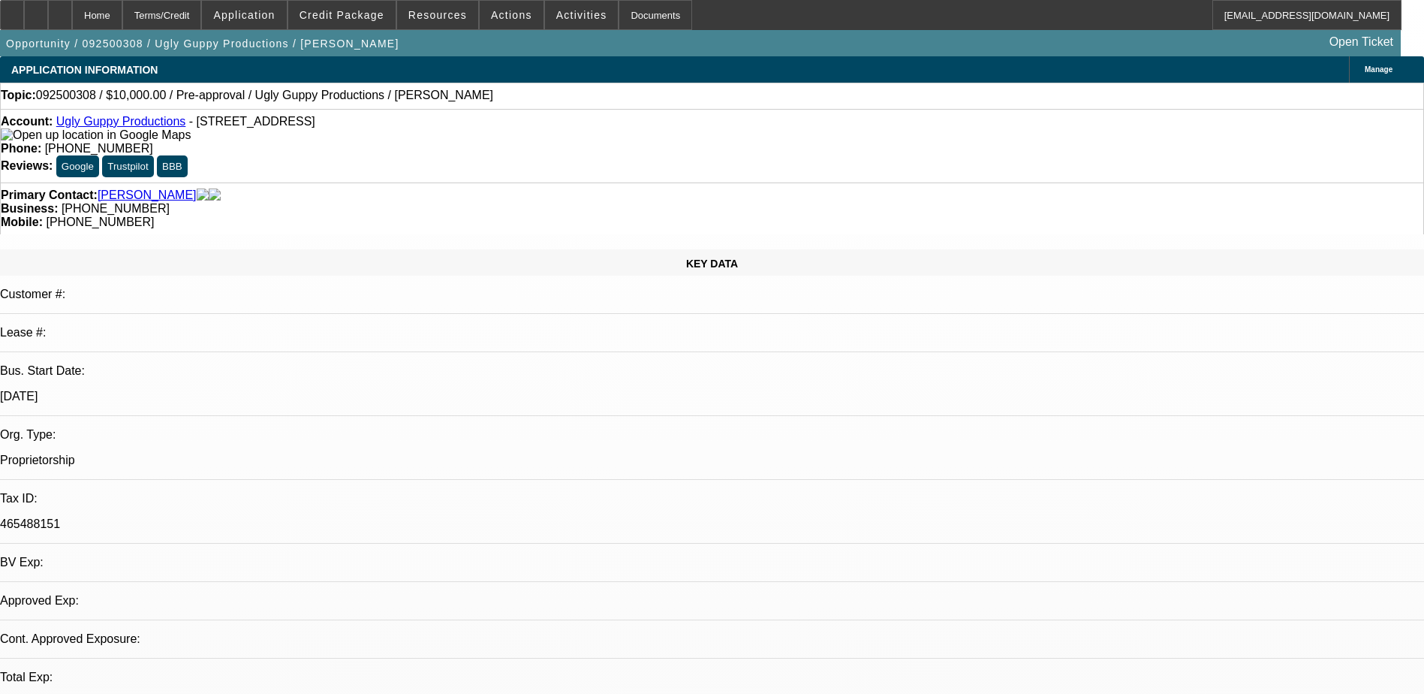
select select "0"
select select "2"
select select "0.1"
select select "4"
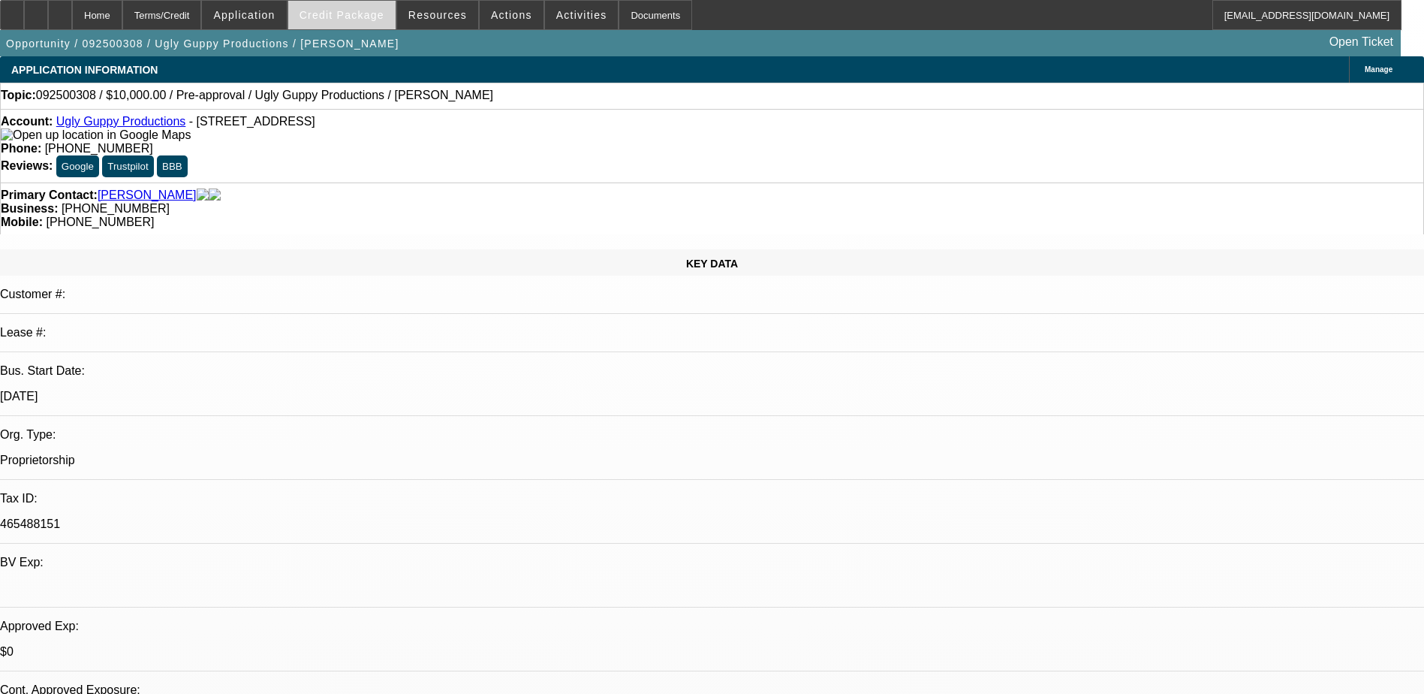
click at [348, 8] on span at bounding box center [341, 15] width 107 height 36
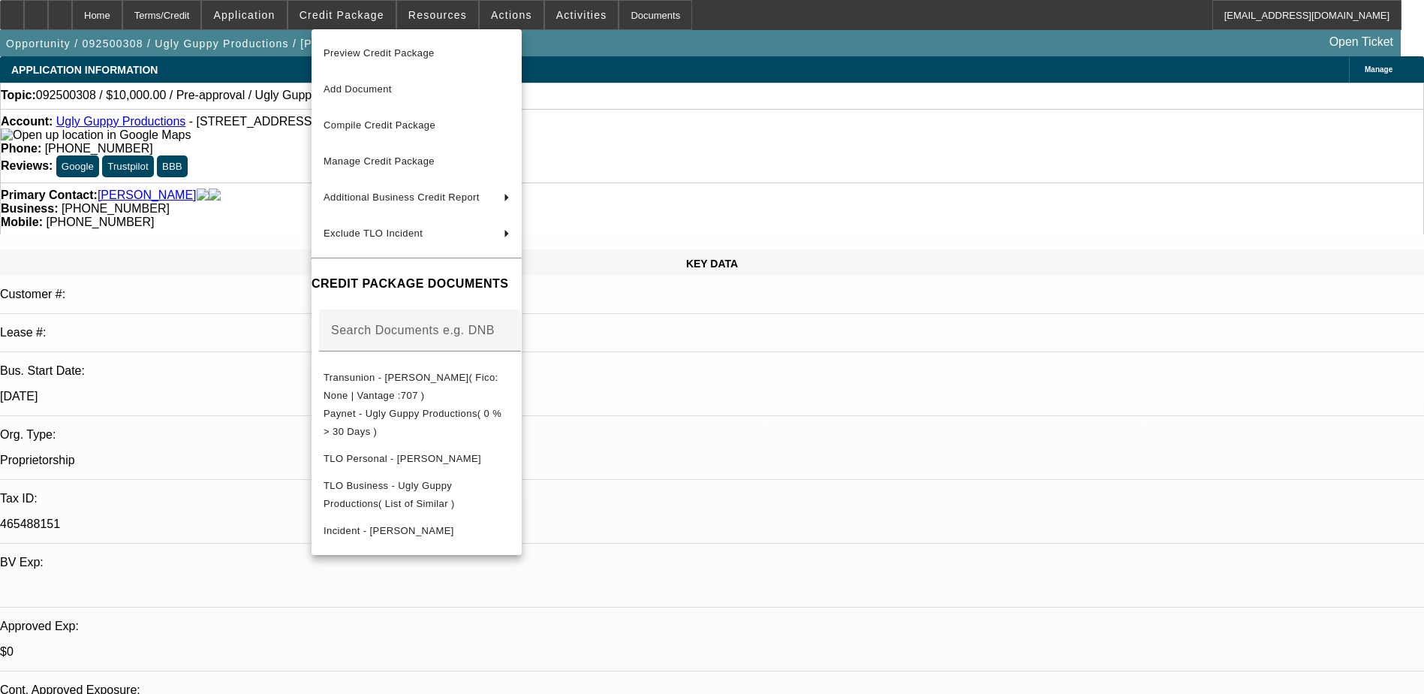
click at [62, 16] on div at bounding box center [712, 347] width 1424 height 694
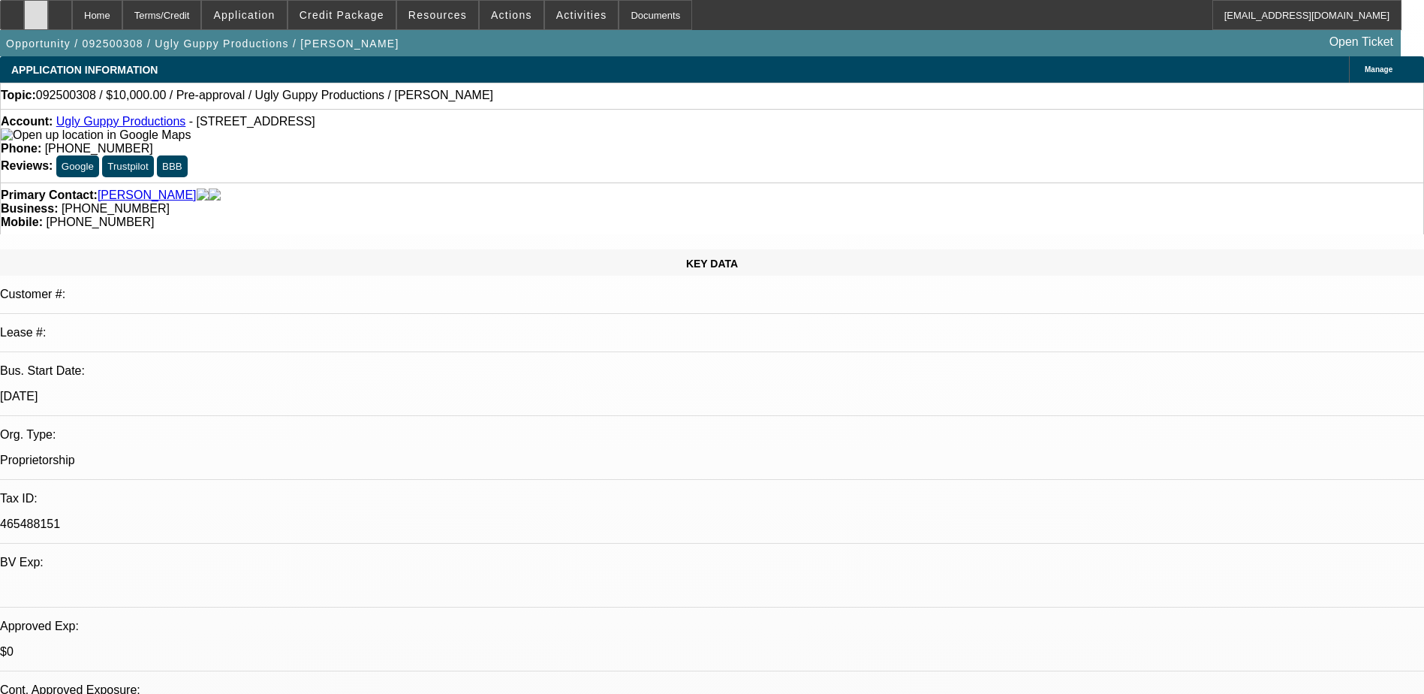
drag, startPoint x: 62, startPoint y: 16, endPoint x: 58, endPoint y: 8, distance: 9.1
click at [48, 8] on div at bounding box center [36, 15] width 24 height 30
click at [346, 22] on span at bounding box center [341, 15] width 107 height 36
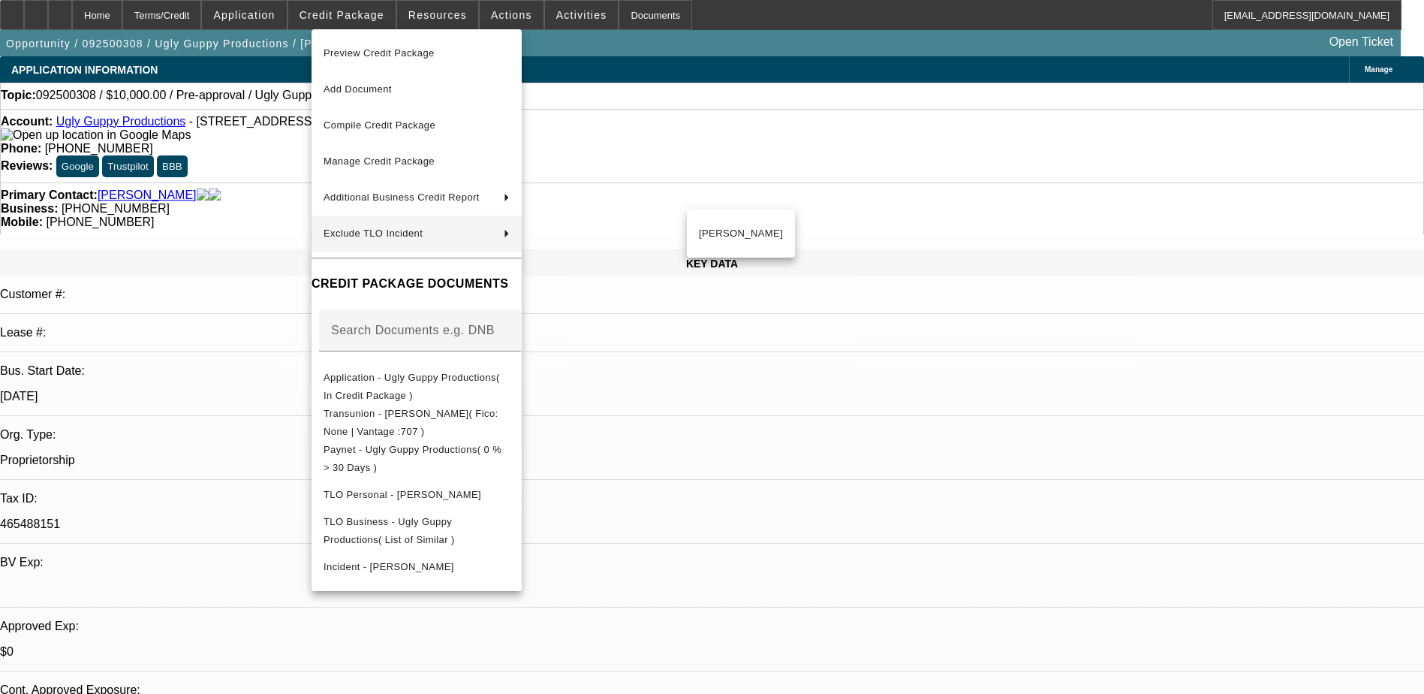
click at [1086, 542] on div at bounding box center [712, 347] width 1424 height 694
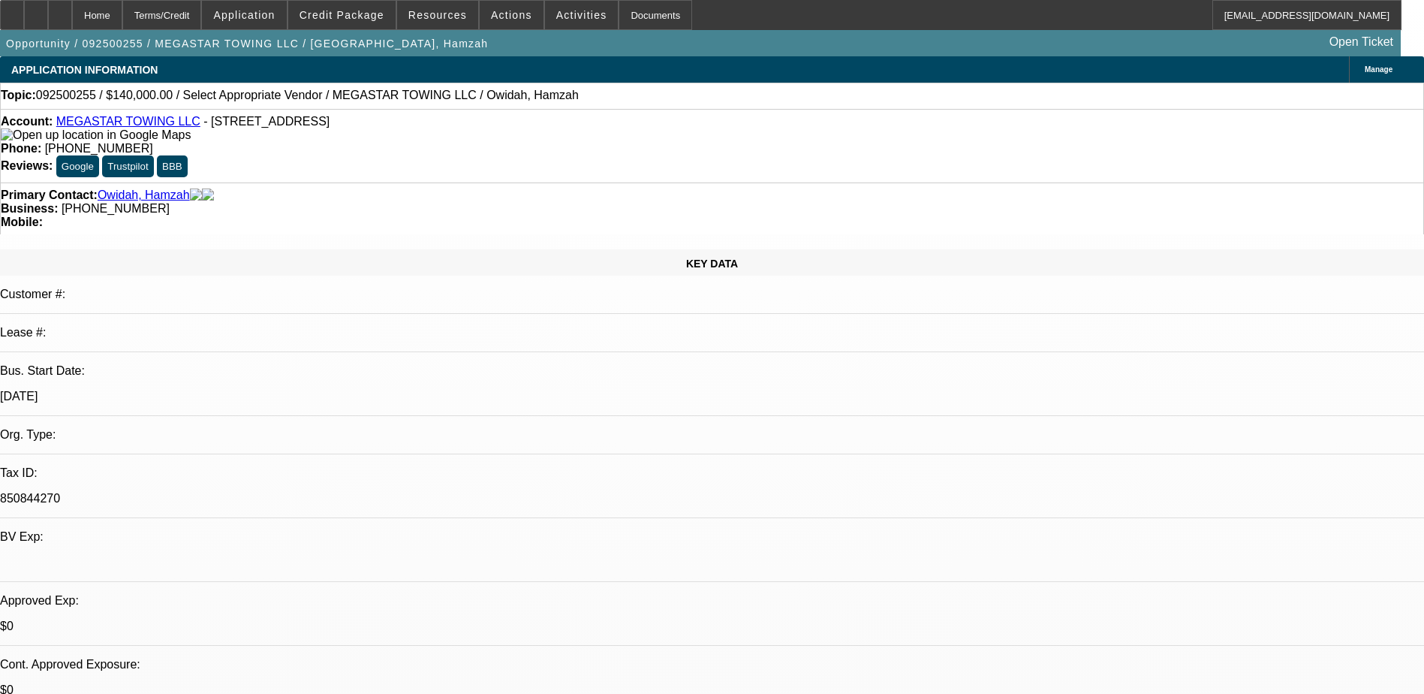
select select "0"
select select "2"
select select "0.1"
select select "4"
